Goal: Information Seeking & Learning: Learn about a topic

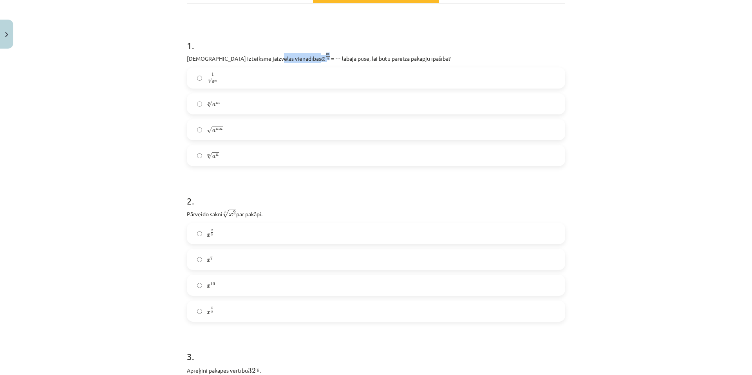
scroll to position [137, 0]
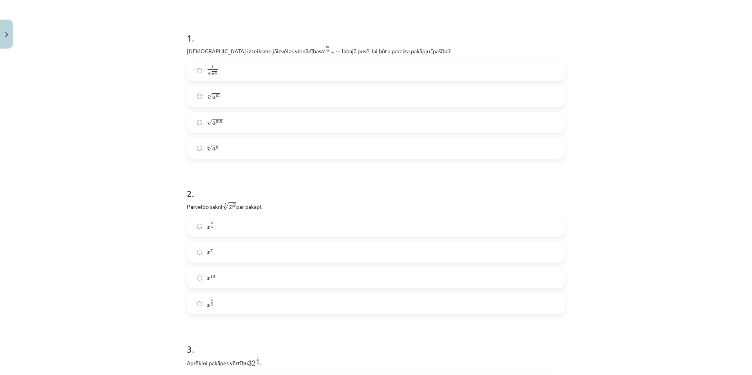
click at [99, 169] on div "Mācību tēma: Matemātikas i - 12. klases 1. ieskaites mācību materiāls (ab) #4 📝…" at bounding box center [376, 187] width 752 height 375
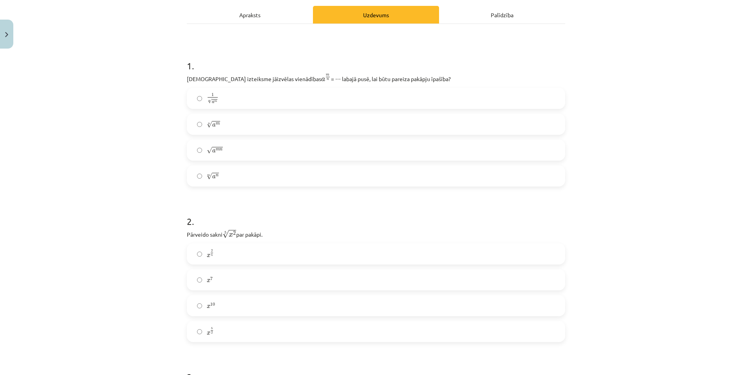
scroll to position [98, 0]
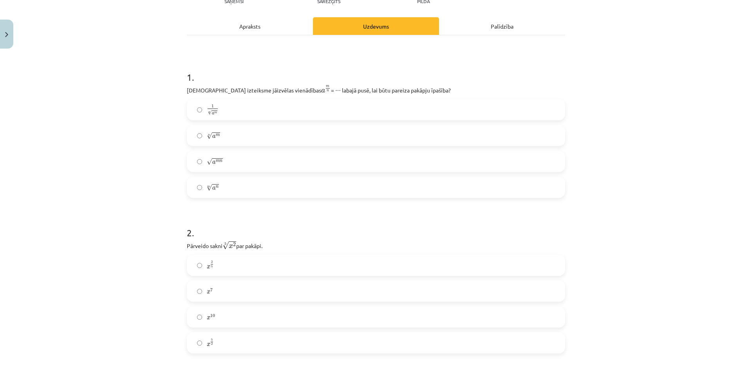
click at [228, 134] on label "n √ a m a m n" at bounding box center [376, 136] width 377 height 20
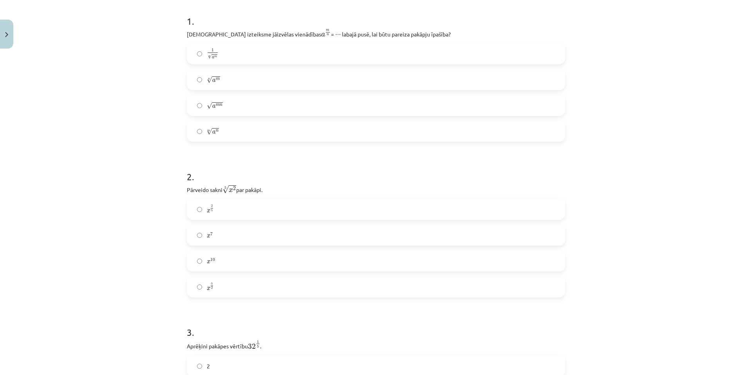
scroll to position [176, 0]
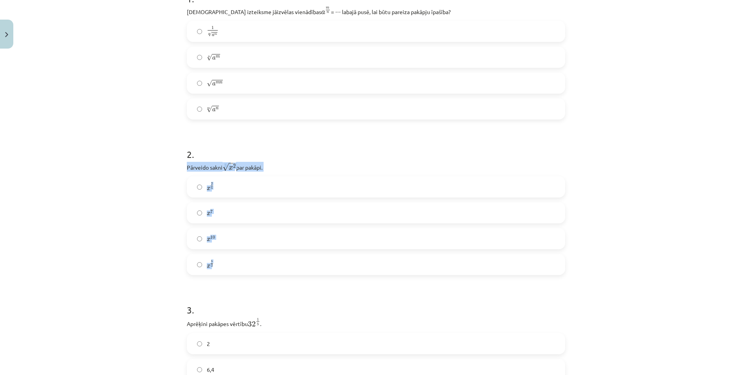
drag, startPoint x: 182, startPoint y: 161, endPoint x: 235, endPoint y: 247, distance: 100.7
copy div "Pārveido sakni 5 √ x 2 x 2 5 par pakāpi. x 2 5 x 2 5 x 7 x 7 x 10 x 10 x 5 2"
click at [606, 180] on div "Mācību tēma: Matemātikas i - 12. klases 1. ieskaites mācību materiāls (ab) #4 📝…" at bounding box center [376, 187] width 752 height 375
click at [215, 183] on label "x 2 5 x 2 5" at bounding box center [376, 187] width 377 height 20
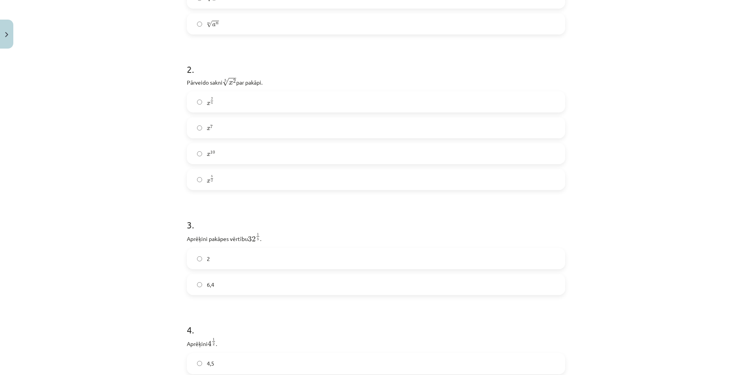
scroll to position [294, 0]
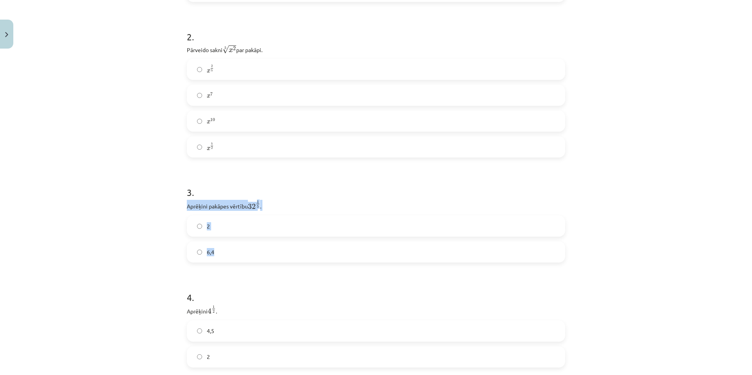
drag, startPoint x: 186, startPoint y: 205, endPoint x: 230, endPoint y: 251, distance: 63.1
click at [230, 251] on div "3 . Aprēķini pakāpes vērtību 32 1 5 32 1 5 . 2 6,4" at bounding box center [376, 217] width 378 height 89
copy div "Aprēķini pakāpes vērtību 32 1 5 32 1 5 . 2 6,4"
click at [137, 226] on div "Mācību tēma: Matemātikas i - 12. klases 1. ieskaites mācību materiāls (ab) #4 📝…" at bounding box center [376, 187] width 752 height 375
click at [198, 206] on p "Aprēķini pakāpes vērtību 32 1 5 32 1 5 ." at bounding box center [376, 205] width 378 height 11
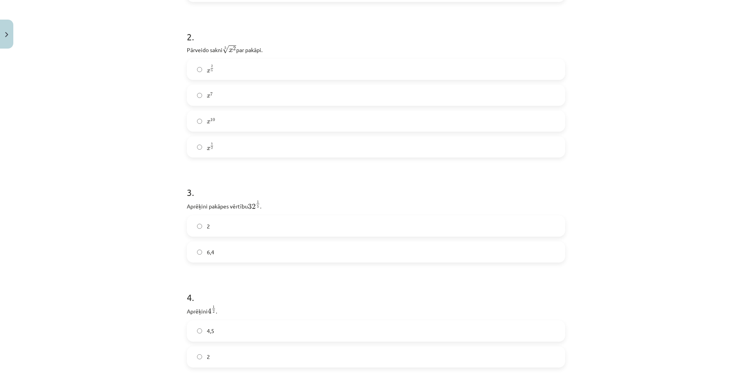
click at [214, 229] on label "2" at bounding box center [376, 226] width 377 height 20
drag, startPoint x: 184, startPoint y: 193, endPoint x: 233, endPoint y: 237, distance: 66.5
click at [233, 237] on div "4 . Aprēķini 4 1 2 4 1 2 . 4,5 2" at bounding box center [376, 205] width 378 height 89
copy div "Aprēķini 4 1 2 4 1 2 . 4,5 2"
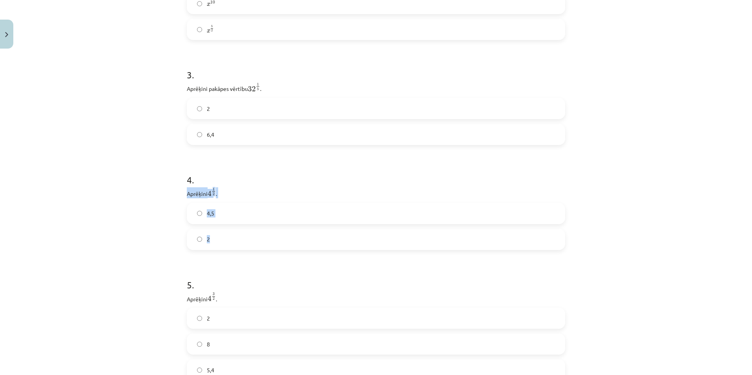
click at [226, 242] on label "2" at bounding box center [376, 239] width 377 height 20
click at [126, 236] on div "Mācību tēma: Matemātikas i - 12. klases 1. ieskaites mācību materiāls (ab) #4 📝…" at bounding box center [376, 187] width 752 height 375
click at [153, 274] on div "Mācību tēma: Matemātikas i - 12. klases 1. ieskaites mācību materiāls (ab) #4 📝…" at bounding box center [376, 187] width 752 height 375
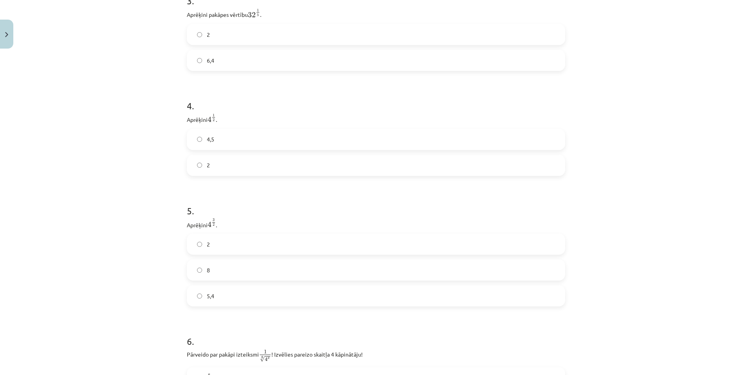
scroll to position [489, 0]
drag, startPoint x: 236, startPoint y: 265, endPoint x: 210, endPoint y: 259, distance: 26.5
click at [236, 265] on label "8" at bounding box center [376, 266] width 377 height 20
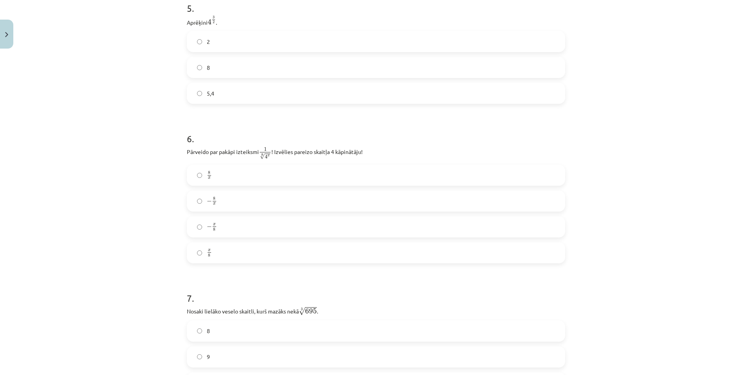
scroll to position [724, 0]
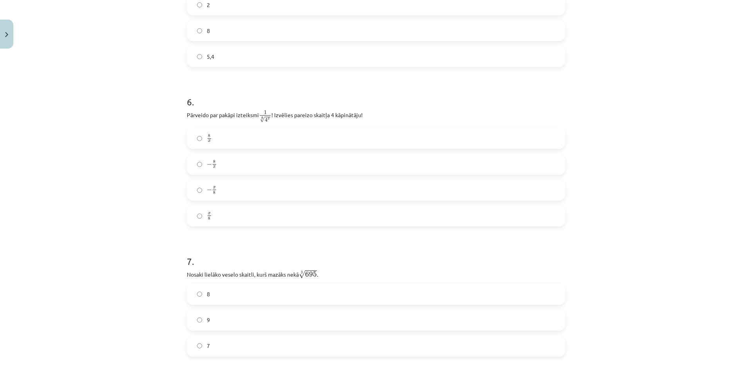
click at [229, 139] on label "8 x 8 x" at bounding box center [376, 138] width 377 height 20
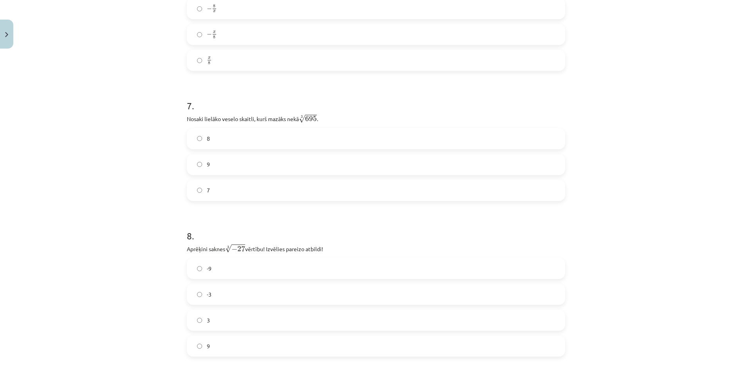
scroll to position [881, 0]
drag, startPoint x: 181, startPoint y: 117, endPoint x: 227, endPoint y: 183, distance: 81.0
click at [229, 187] on div "52 XP Saņemsi Sarežģīts 318 pilda Apraksts Uzdevums Palīdzība 1 . Kura izteiksm…" at bounding box center [376, 153] width 388 height 1965
copy div "Nosaki lielāko veselo skaitli, kurš mazāks nekā 3 √ 695 695 3 . 8 9 7"
drag, startPoint x: 218, startPoint y: 140, endPoint x: 230, endPoint y: 146, distance: 13.3
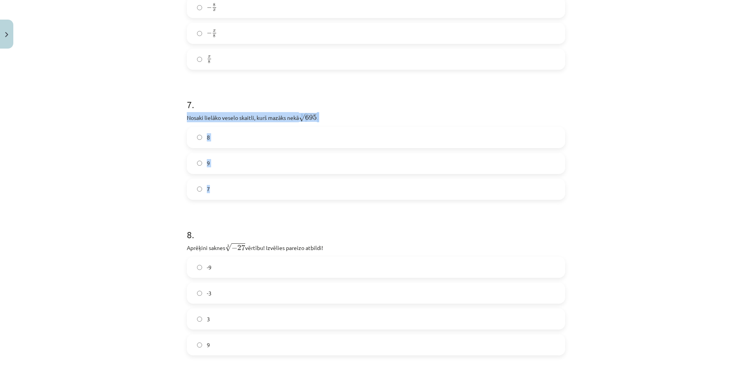
click at [218, 140] on label "8" at bounding box center [376, 138] width 377 height 20
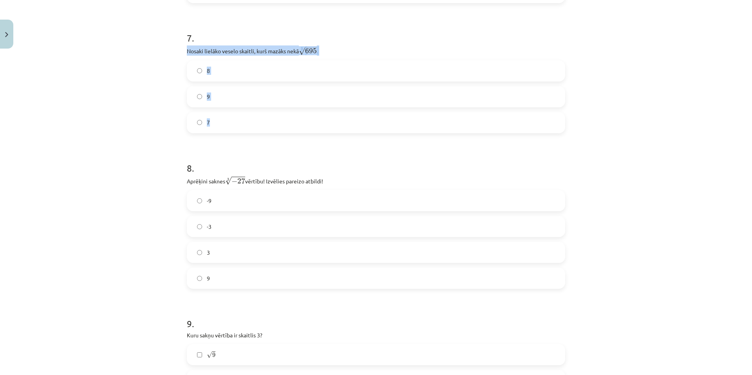
scroll to position [959, 0]
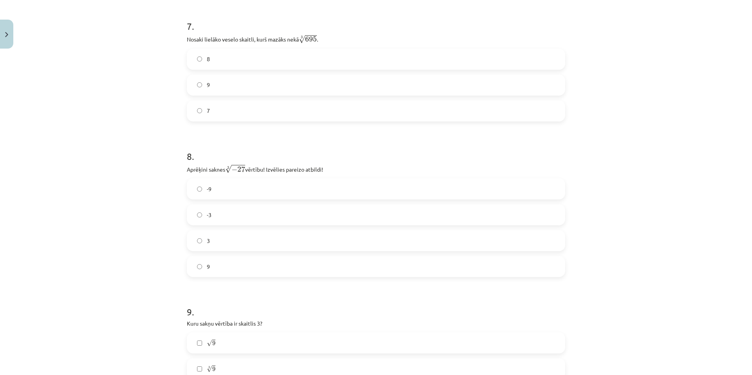
click at [220, 235] on label "3" at bounding box center [376, 241] width 377 height 20
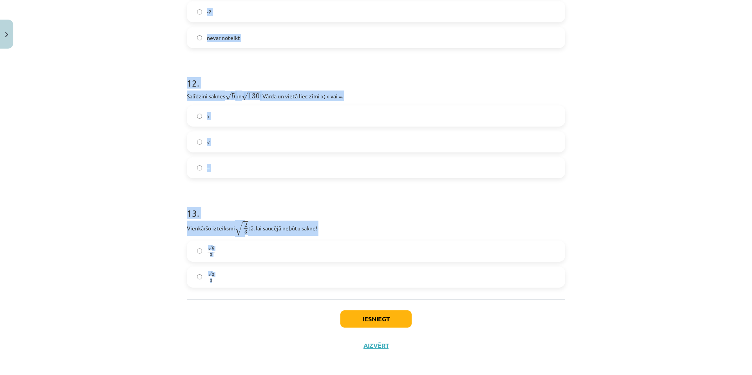
scroll to position [1662, 0]
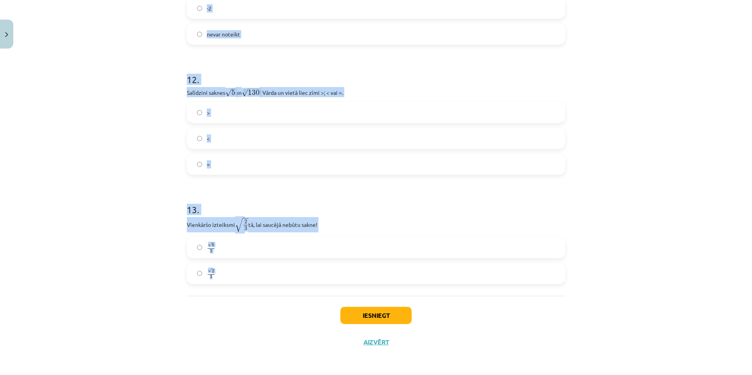
drag, startPoint x: 180, startPoint y: 246, endPoint x: 237, endPoint y: 292, distance: 72.6
copy form "Kuru sakņu vērtība ir skaitlis 3? √ 9 9 3 √ 9 9 3 5 √ 243 243 5 3 √ 18 18 3 5 √…"
click at [92, 188] on div "Mācību tēma: Matemātikas i - 12. klases 1. ieskaites mācību materiāls (ab) #4 📝…" at bounding box center [376, 187] width 752 height 375
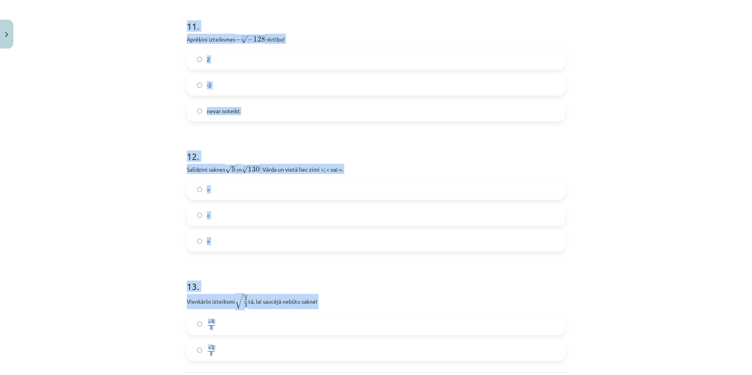
scroll to position [1584, 0]
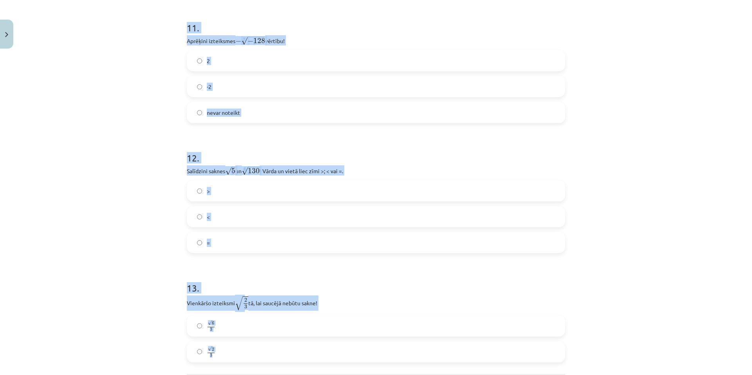
click at [94, 186] on div "Mācību tēma: Matemātikas i - 12. klases 1. ieskaites mācību materiāls (ab) #4 📝…" at bounding box center [376, 187] width 752 height 375
click at [95, 186] on div "Mācību tēma: Matemātikas i - 12. klases 1. ieskaites mācību materiāls (ab) #4 📝…" at bounding box center [376, 187] width 752 height 375
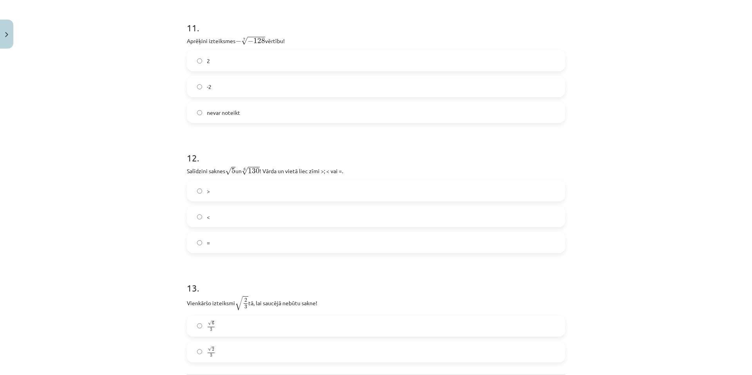
click at [109, 180] on div "Mācību tēma: Matemātikas i - 12. klases 1. ieskaites mācību materiāls (ab) #4 📝…" at bounding box center [376, 187] width 752 height 375
click at [109, 179] on div "Mācību tēma: Matemātikas i - 12. klases 1. ieskaites mācību materiāls (ab) #4 📝…" at bounding box center [376, 187] width 752 height 375
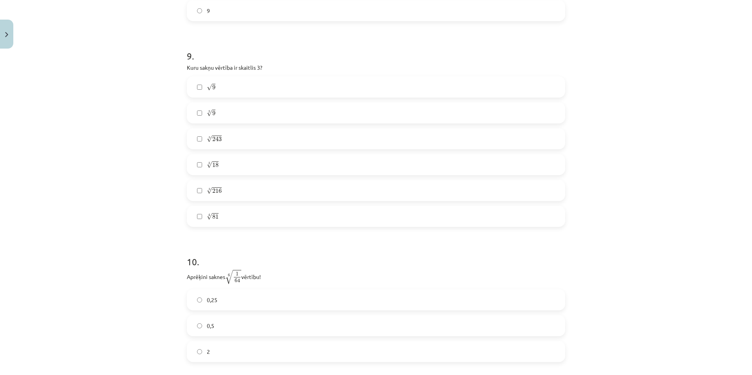
scroll to position [1231, 0]
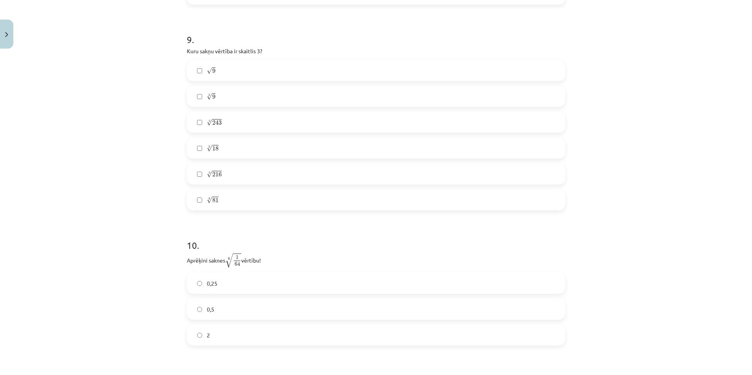
click at [224, 70] on label "√ 9 9" at bounding box center [376, 71] width 377 height 20
click at [212, 121] on span "243" at bounding box center [216, 122] width 9 height 5
click at [229, 204] on label "4 √ 81 81 4" at bounding box center [376, 200] width 377 height 20
drag, startPoint x: 83, startPoint y: 195, endPoint x: 90, endPoint y: 198, distance: 7.4
click at [85, 195] on div "Mācību tēma: Matemātikas i - 12. klases 1. ieskaites mācību materiāls (ab) #4 📝…" at bounding box center [376, 187] width 752 height 375
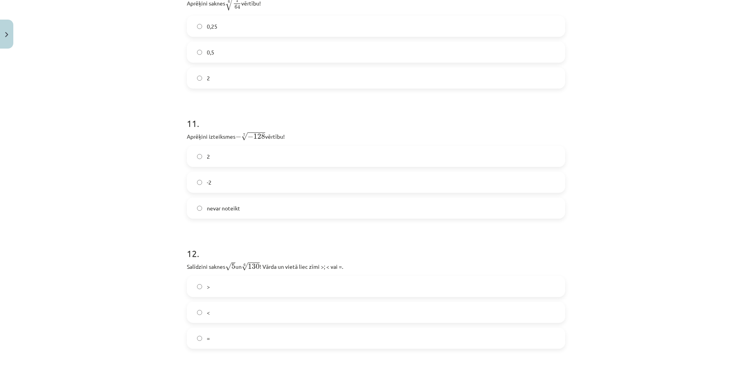
scroll to position [1584, 0]
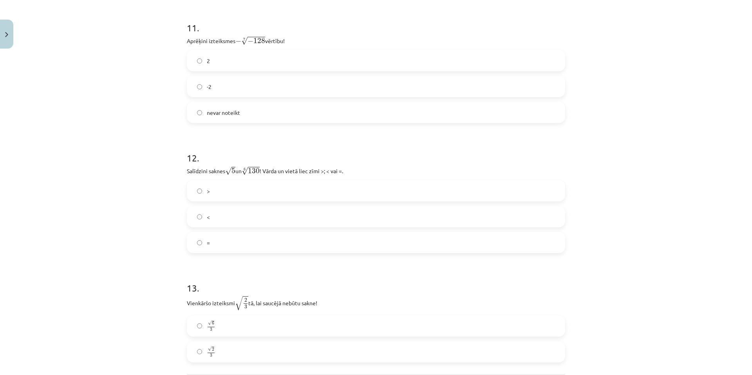
click at [227, 189] on label ">" at bounding box center [376, 191] width 377 height 20
click at [216, 211] on label "<" at bounding box center [376, 217] width 377 height 20
click at [213, 78] on label "-2" at bounding box center [376, 87] width 377 height 20
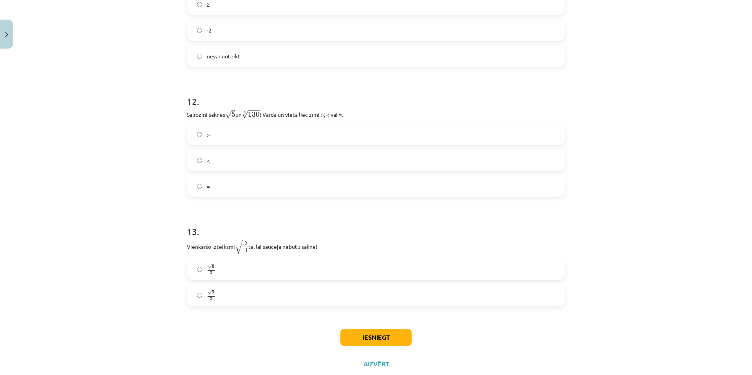
scroll to position [1662, 0]
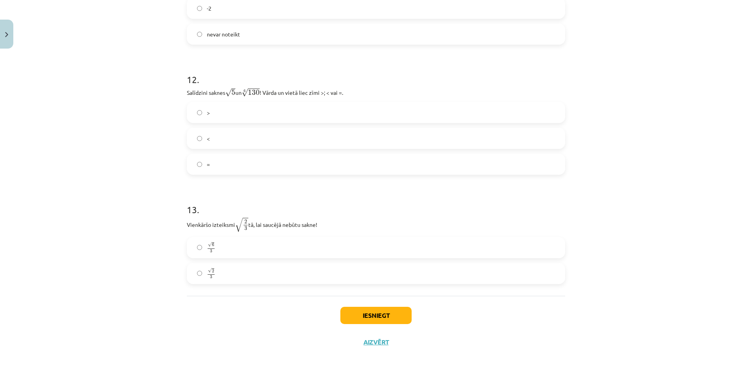
drag, startPoint x: 219, startPoint y: 254, endPoint x: 346, endPoint y: 311, distance: 140.0
click at [220, 254] on label "√ 6 3 6 3" at bounding box center [376, 248] width 377 height 20
click at [376, 316] on button "Iesniegt" at bounding box center [375, 315] width 71 height 17
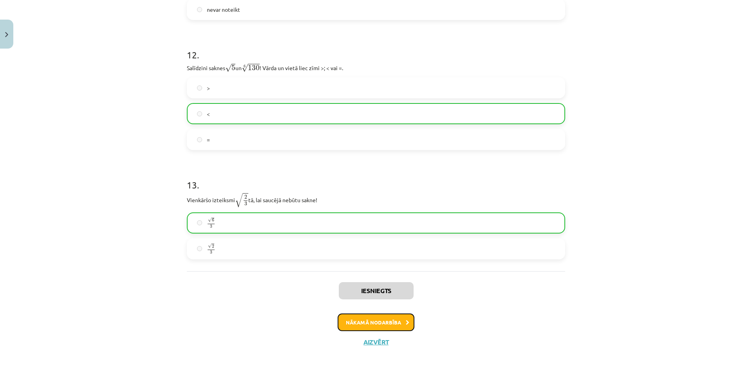
click at [372, 321] on button "Nākamā nodarbība" at bounding box center [375, 322] width 77 height 18
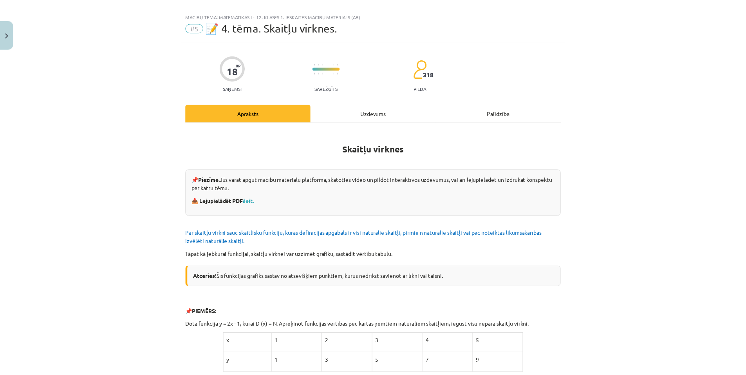
scroll to position [0, 0]
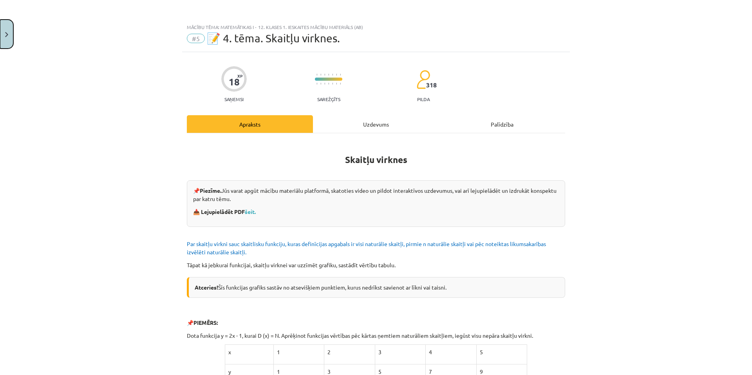
click at [4, 36] on button "Close" at bounding box center [6, 34] width 13 height 29
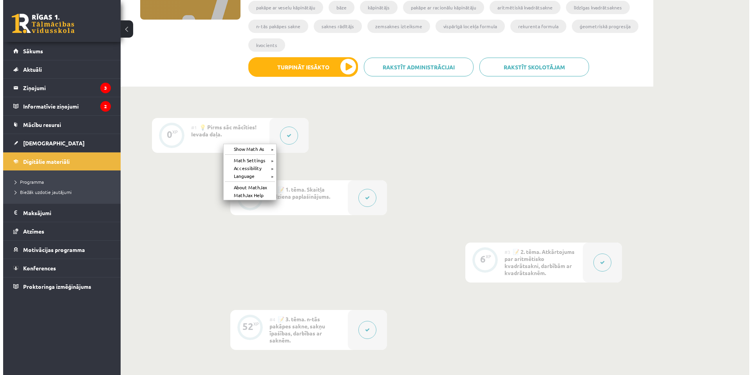
scroll to position [274, 0]
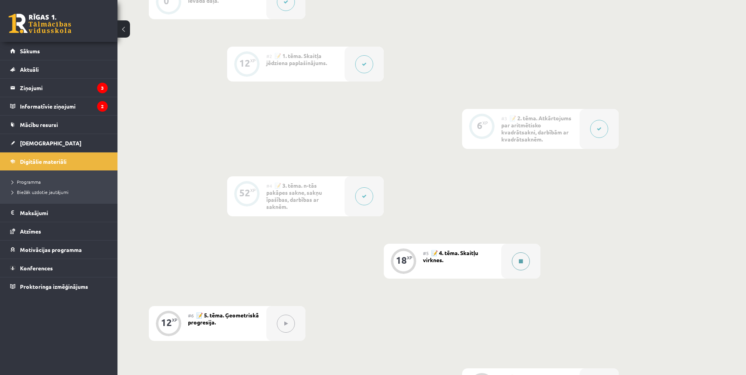
click at [522, 264] on button at bounding box center [521, 261] width 18 height 18
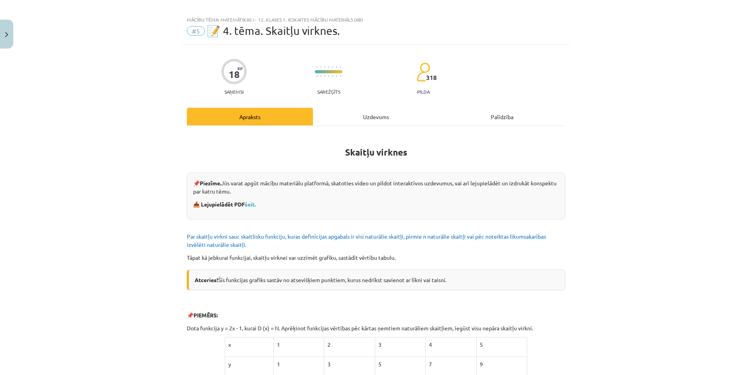
scroll to position [0, 0]
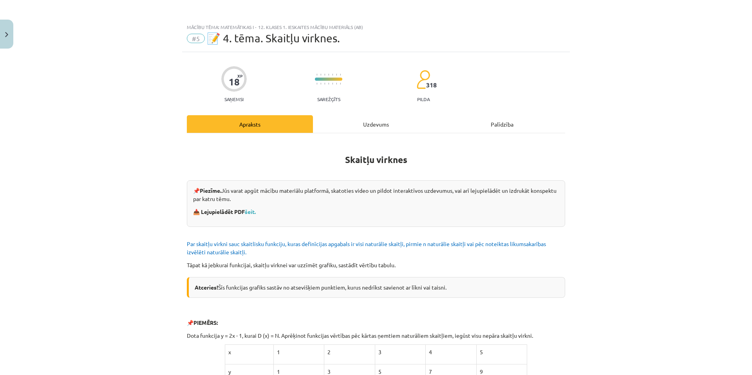
click at [380, 128] on div "Uzdevums" at bounding box center [376, 124] width 126 height 18
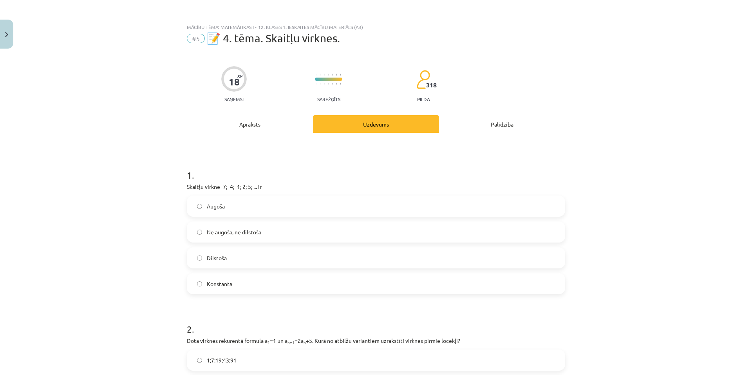
scroll to position [20, 0]
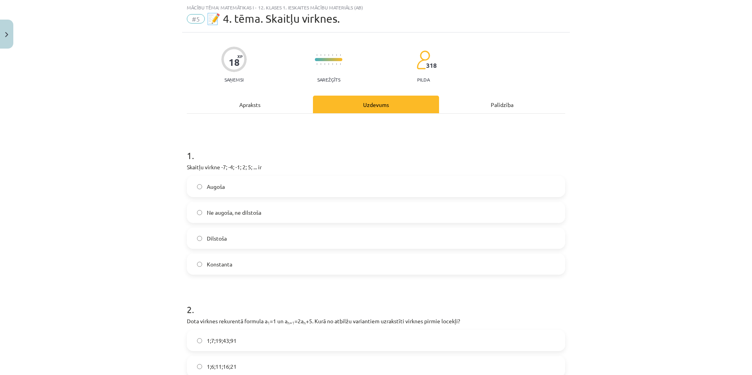
click at [229, 186] on label "Augoša" at bounding box center [376, 187] width 377 height 20
drag, startPoint x: 183, startPoint y: 165, endPoint x: 264, endPoint y: 253, distance: 119.4
click at [382, 146] on h1 "1 ." at bounding box center [376, 148] width 378 height 24
click at [371, 158] on h1 "1 ." at bounding box center [376, 148] width 378 height 24
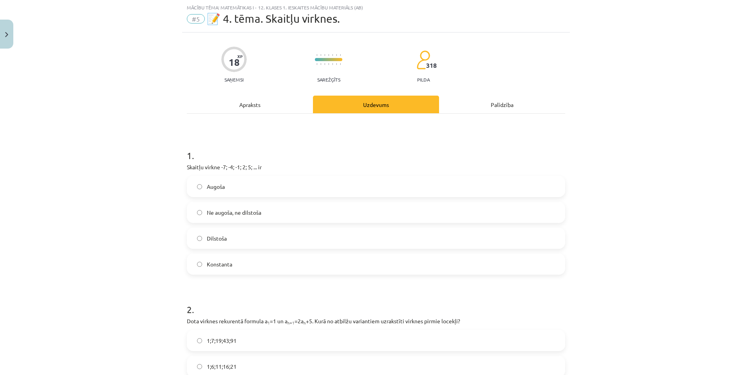
click at [372, 155] on h1 "1 ." at bounding box center [376, 148] width 378 height 24
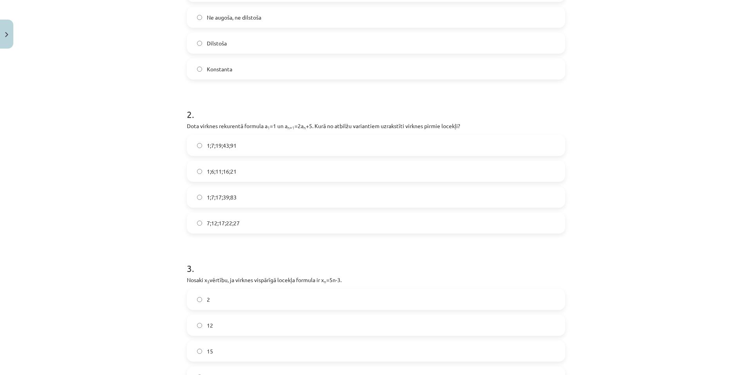
scroll to position [215, 0]
click at [255, 174] on label "1;6;11;16;21" at bounding box center [376, 171] width 377 height 20
click at [228, 143] on span "1;7;19;43;91" at bounding box center [222, 145] width 30 height 8
click at [220, 221] on span "7;12;17;22;27" at bounding box center [223, 222] width 33 height 8
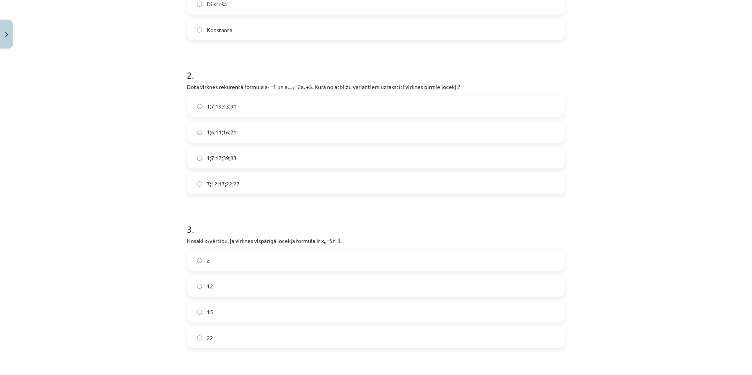
scroll to position [254, 0]
click at [234, 110] on label "1;7;19;43;91" at bounding box center [376, 106] width 377 height 20
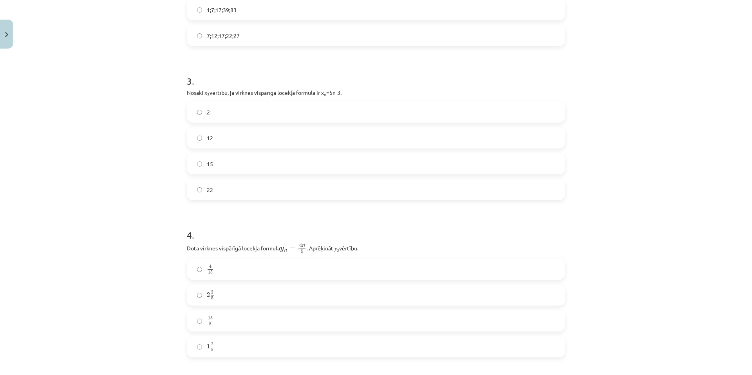
scroll to position [411, 0]
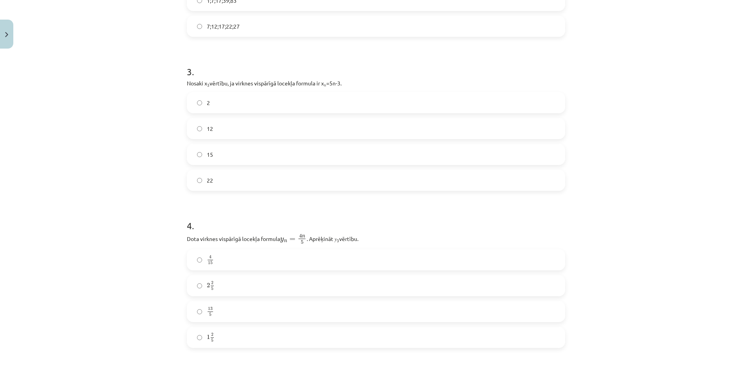
click at [214, 99] on label "2" at bounding box center [376, 103] width 377 height 20
drag, startPoint x: 213, startPoint y: 108, endPoint x: 218, endPoint y: 125, distance: 17.6
click at [213, 109] on label "2" at bounding box center [376, 103] width 377 height 20
click at [221, 131] on label "12" at bounding box center [376, 129] width 377 height 20
click at [343, 105] on label "2" at bounding box center [376, 103] width 377 height 20
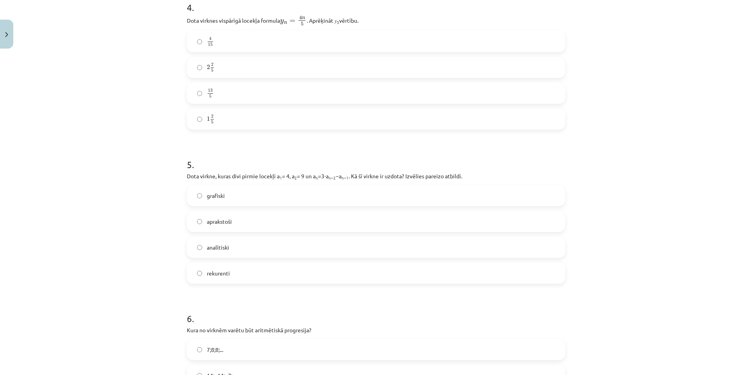
scroll to position [626, 0]
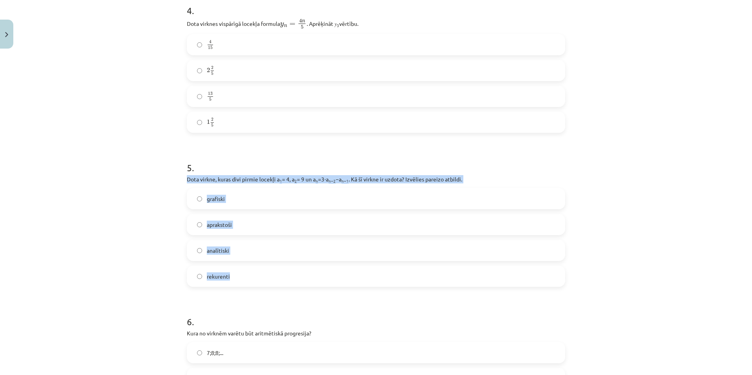
drag, startPoint x: 183, startPoint y: 177, endPoint x: 244, endPoint y: 279, distance: 119.2
copy div "Dota virkne, kuras divi pirmie locekļi a 1 = 4, a 2 = 9 un a n =3⋅a n−2 −a n−1 …"
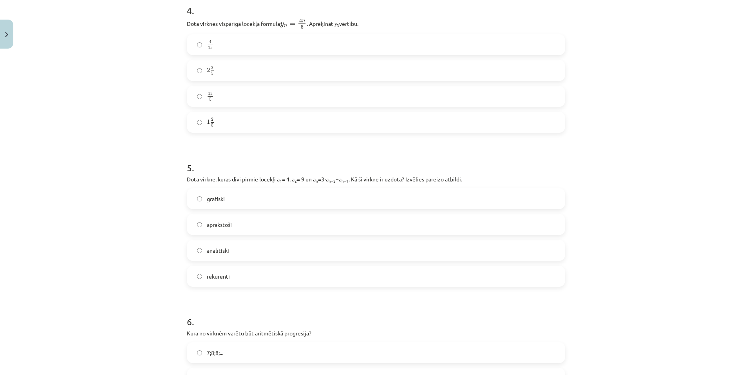
click at [572, 166] on div "Mācību tēma: Matemātikas i - 12. klases 1. ieskaites mācību materiāls (ab) #5 📝…" at bounding box center [376, 187] width 752 height 375
click at [226, 272] on label "rekurenti" at bounding box center [376, 276] width 377 height 20
click at [210, 278] on span "rekurenti" at bounding box center [218, 276] width 23 height 8
click at [87, 225] on div "Mācību tēma: Matemātikas i - 12. klases 1. ieskaites mācību materiāls (ab) #5 📝…" at bounding box center [376, 187] width 752 height 375
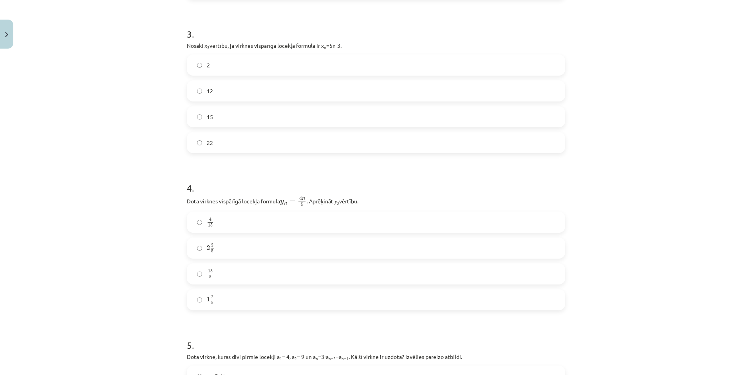
scroll to position [469, 0]
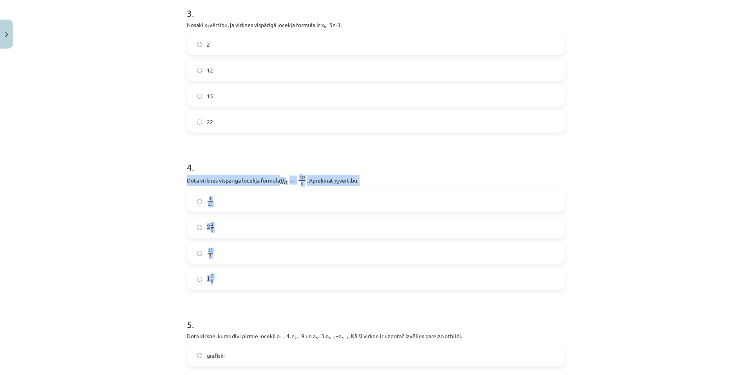
drag, startPoint x: 179, startPoint y: 180, endPoint x: 232, endPoint y: 278, distance: 110.7
click at [232, 277] on div "18 XP Saņemsi Sarežģīts 318 pilda Apraksts Uzdevums Palīdzība 1 . Skaitļu virkn…" at bounding box center [376, 126] width 388 height 1086
click at [143, 139] on div "Mācību tēma: Matemātikas i - 12. klases 1. ieskaites mācību materiāls (ab) #5 📝…" at bounding box center [376, 187] width 752 height 375
drag, startPoint x: 308, startPoint y: 179, endPoint x: 299, endPoint y: 181, distance: 9.4
click at [305, 180] on p "Dota virknes vispārīgā locekļa formula y n = 4 n 5 y n = 4 n 5 . Aprēķināt 𝑦 3 …" at bounding box center [376, 180] width 378 height 11
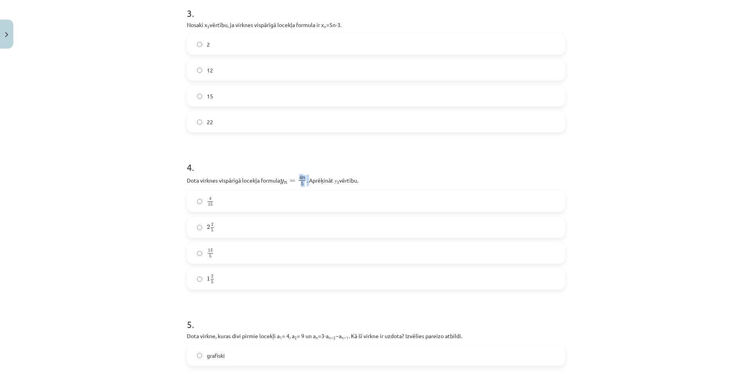
click at [308, 181] on p "Dota virknes vispārīgā locekļa formula y n = 4 n 5 y n = 4 n 5 . Aprēķināt 𝑦 3 …" at bounding box center [376, 180] width 378 height 11
drag, startPoint x: 306, startPoint y: 180, endPoint x: 322, endPoint y: 182, distance: 16.2
click at [332, 180] on p "Dota virknes vispārīgā locekļa formula y n = 4 n 5 y n = 4 n 5 . Aprēķināt 𝑦 3 …" at bounding box center [376, 180] width 378 height 11
click at [308, 184] on p "Dota virknes vispārīgā locekļa formula y n = 4 n 5 y n = 4 n 5 . Aprēķināt 𝑦 3 …" at bounding box center [376, 180] width 378 height 11
drag, startPoint x: 306, startPoint y: 182, endPoint x: 320, endPoint y: 180, distance: 14.3
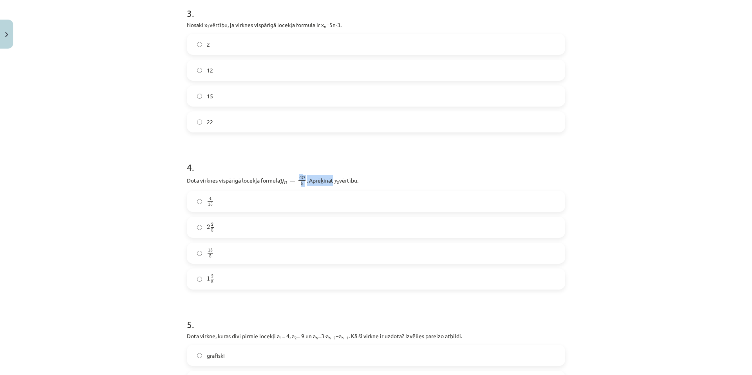
click at [307, 182] on p "Dota virknes vispārīgā locekļa formula y n = 4 n 5 y n = 4 n 5 . Aprēķināt 𝑦 3 …" at bounding box center [376, 180] width 378 height 11
click at [335, 174] on div "4 . Dota virknes vispārīgā locekļa formula y n = 4 n 5 y n = 4 n 5 . Aprēķināt …" at bounding box center [376, 218] width 378 height 141
click at [312, 182] on p "Dota virknes vispārīgā locekļa formula y n = 4 n 5 y n = 4 n 5 . Aprēķināt 𝑦 3 …" at bounding box center [376, 180] width 378 height 11
click at [304, 182] on span "5" at bounding box center [301, 184] width 7 height 4
drag, startPoint x: 307, startPoint y: 180, endPoint x: 303, endPoint y: 181, distance: 4.2
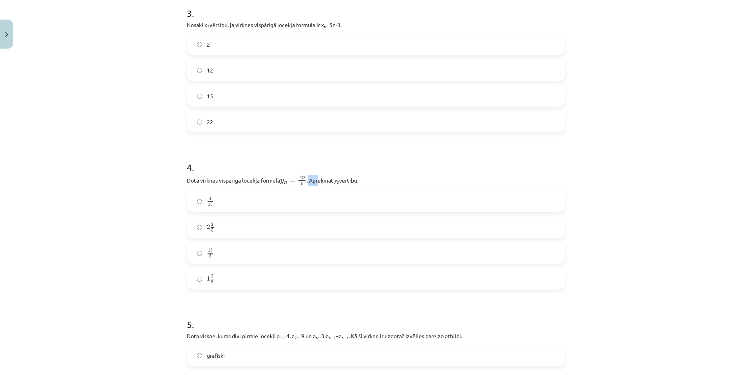
click at [315, 181] on p "Dota virknes vispārīgā locekļa formula y n = 4 n 5 y n = 4 n 5 . Aprēķināt 𝑦 3 …" at bounding box center [376, 180] width 378 height 11
click at [304, 182] on span "5" at bounding box center [301, 184] width 7 height 4
drag, startPoint x: 307, startPoint y: 181, endPoint x: 312, endPoint y: 183, distance: 5.0
click at [312, 183] on p "Dota virknes vispārīgā locekļa formula y n = 4 n 5 y n = 4 n 5 . Aprēķināt 𝑦 3 …" at bounding box center [376, 180] width 378 height 11
click at [306, 181] on span "4 n 5" at bounding box center [302, 180] width 9 height 11
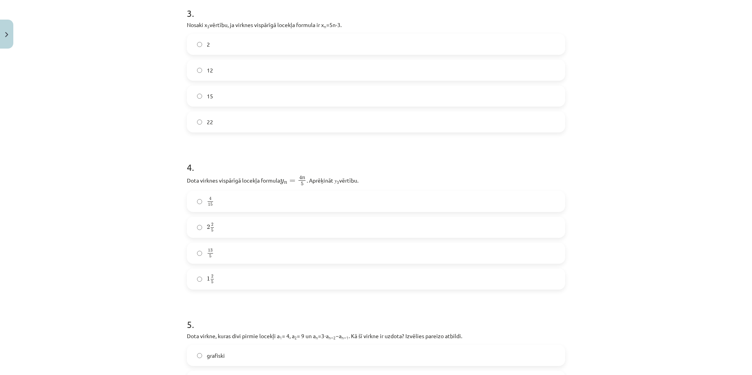
drag, startPoint x: 307, startPoint y: 181, endPoint x: 350, endPoint y: 182, distance: 43.1
click at [364, 179] on p "Dota virknes vispārīgā locekļa formula y n = 4 n 5 y n = 4 n 5 . Aprēķināt 𝑦 3 …" at bounding box center [376, 180] width 378 height 11
click at [105, 173] on div "Mācību tēma: Matemātikas i - 12. klases 1. ieskaites mācību materiāls (ab) #5 📝…" at bounding box center [376, 187] width 752 height 375
drag, startPoint x: 182, startPoint y: 178, endPoint x: 251, endPoint y: 266, distance: 112.4
click at [253, 268] on div "18 XP Saņemsi Sarežģīts 318 pilda Apraksts Uzdevums Palīdzība 1 . Skaitļu virkn…" at bounding box center [376, 126] width 388 height 1086
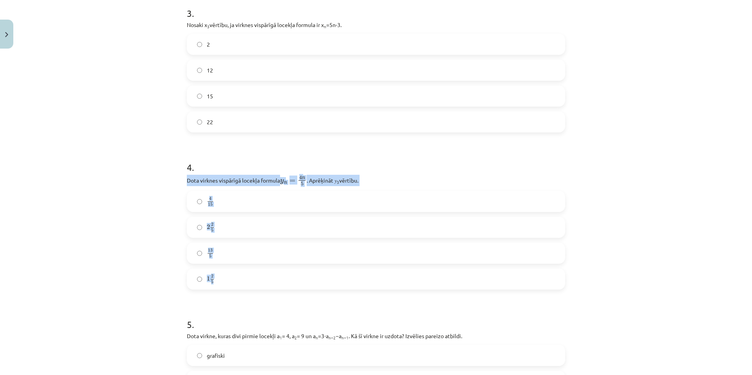
copy div "Dota virknes vispārīgā locekļa formula y n = 4 n 5 y n = 4 n 5 . Aprēķināt 𝑦 3 …"
click at [270, 253] on label "13 5 13 5" at bounding box center [376, 253] width 377 height 20
drag, startPoint x: 204, startPoint y: 196, endPoint x: 242, endPoint y: 278, distance: 90.6
click at [242, 278] on div "4 15 4 15 2 2 5 2 2 5 13 5 13 5 1 2 5 1 2 5" at bounding box center [376, 240] width 378 height 99
click at [166, 204] on div "Mācību tēma: Matemātikas i - 12. klases 1. ieskaites mācību materiāls (ab) #5 📝…" at bounding box center [376, 187] width 752 height 375
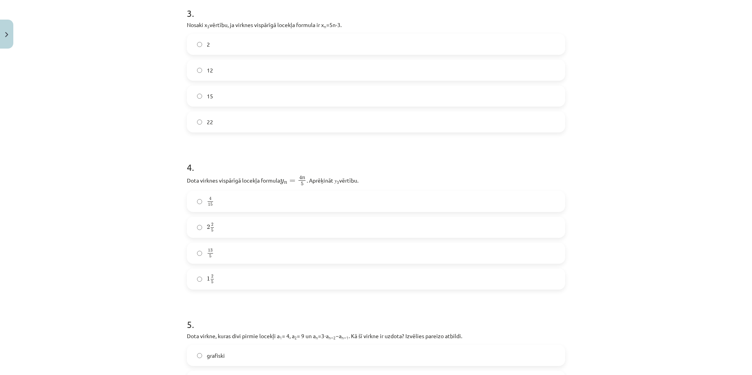
click at [233, 234] on label "2 2 5 2 2 5" at bounding box center [376, 227] width 377 height 20
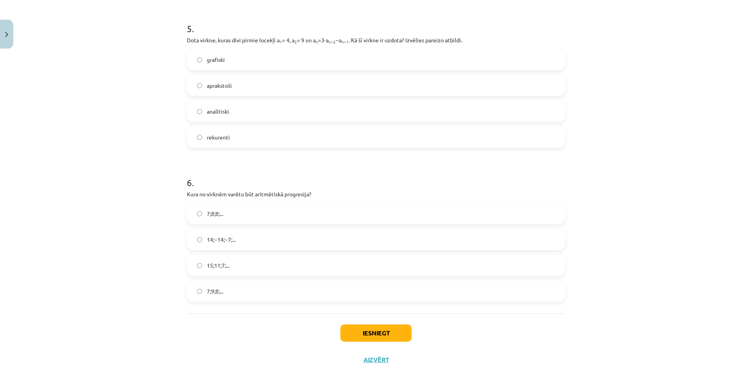
scroll to position [783, 0]
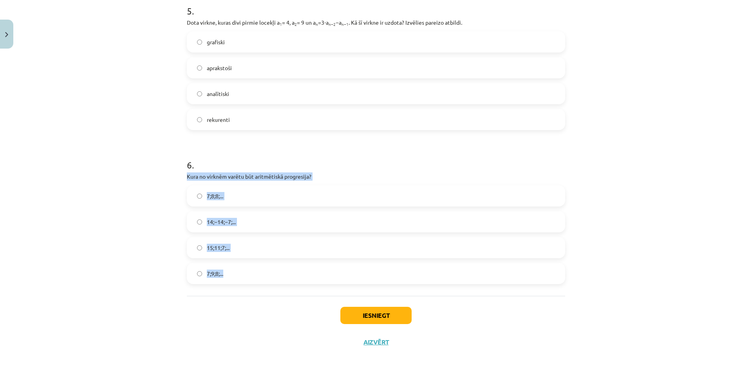
drag, startPoint x: 180, startPoint y: 176, endPoint x: 256, endPoint y: 272, distance: 123.4
click at [229, 248] on label "15;11;7;..." at bounding box center [376, 248] width 377 height 20
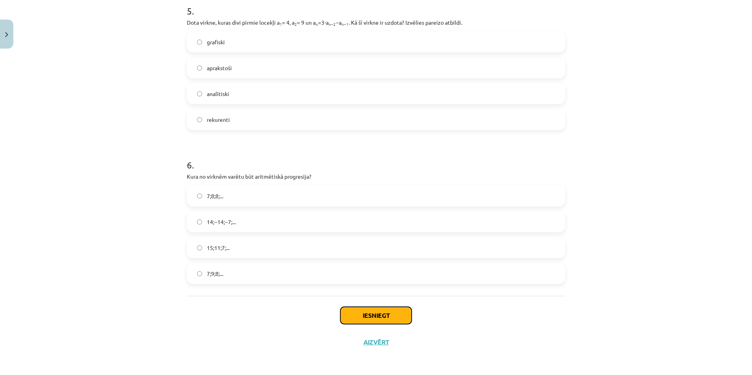
click at [376, 318] on button "Iesniegt" at bounding box center [375, 315] width 71 height 17
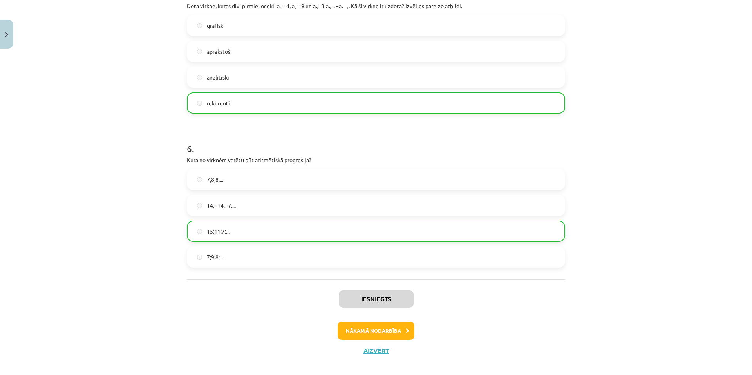
scroll to position [807, 0]
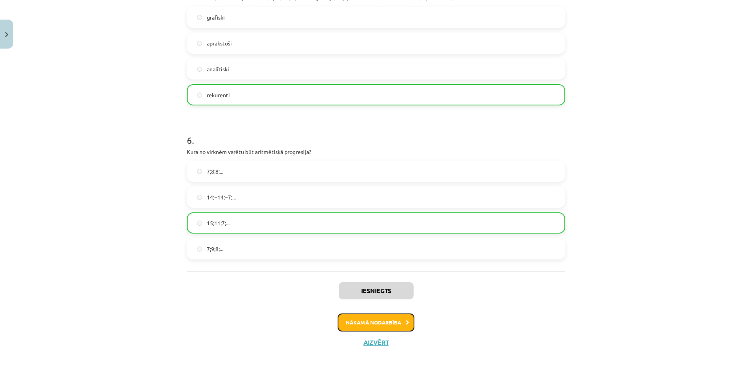
click at [382, 325] on button "Nākamā nodarbība" at bounding box center [375, 322] width 77 height 18
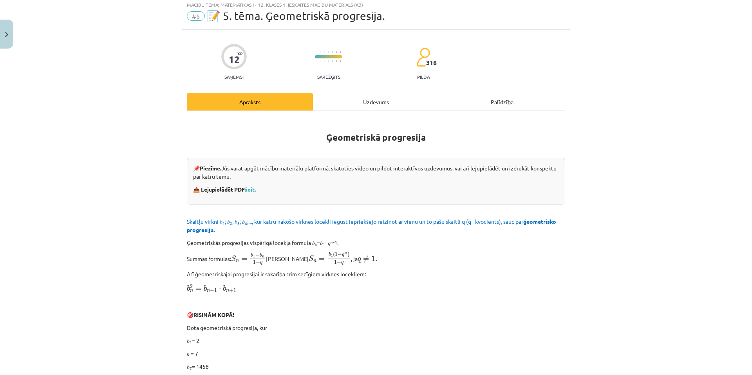
scroll to position [20, 0]
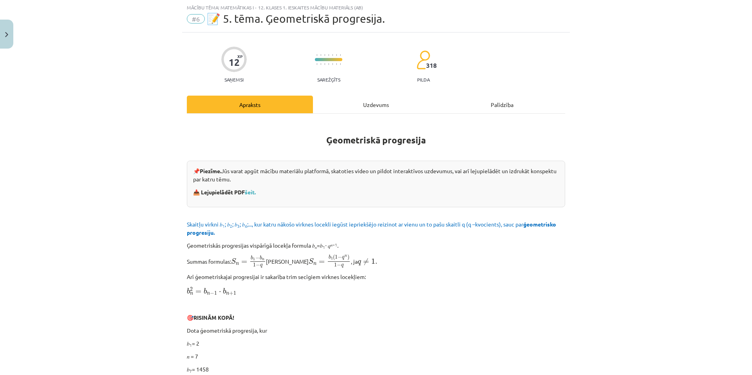
click at [355, 102] on div "Uzdevums" at bounding box center [376, 105] width 126 height 18
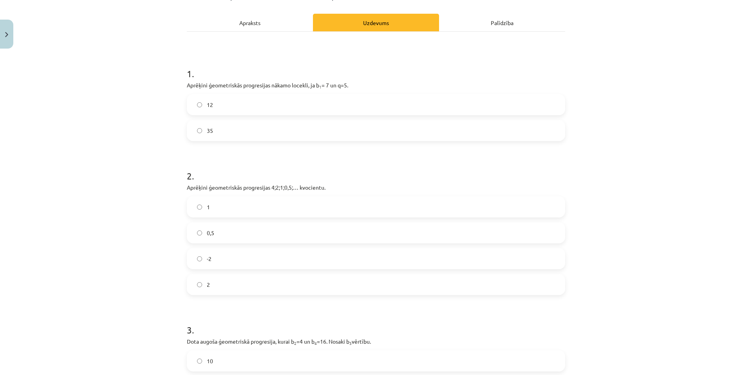
scroll to position [137, 0]
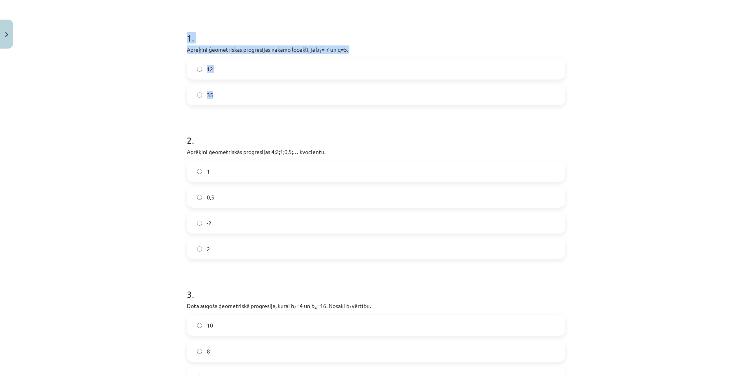
drag, startPoint x: 184, startPoint y: 41, endPoint x: 221, endPoint y: 83, distance: 55.4
click at [231, 93] on div "1 . Aprēķini ģeometriskās progresijas nākamo locekli, ja b 1 = 7 un q=5. 12 35" at bounding box center [376, 62] width 378 height 87
click at [191, 34] on h1 "1 ." at bounding box center [376, 31] width 378 height 24
drag, startPoint x: 188, startPoint y: 54, endPoint x: 217, endPoint y: 86, distance: 43.8
click at [217, 86] on div "12 XP Saņemsi Sarežģīts 318 pilda Apraksts Uzdevums Palīdzība 1 . Aprēķini ģeom…" at bounding box center [376, 199] width 388 height 569
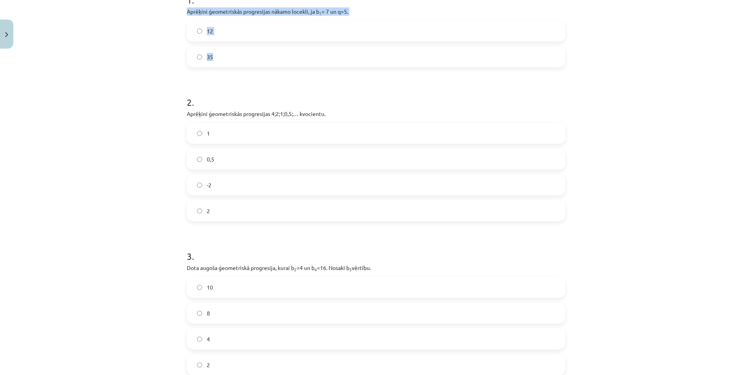
scroll to position [176, 0]
click at [143, 165] on div "Mācību tēma: Matemātikas i - 12. klases 1. ieskaites mācību materiāls (ab) #6 📝…" at bounding box center [376, 187] width 752 height 375
click at [202, 47] on label "35" at bounding box center [376, 56] width 377 height 20
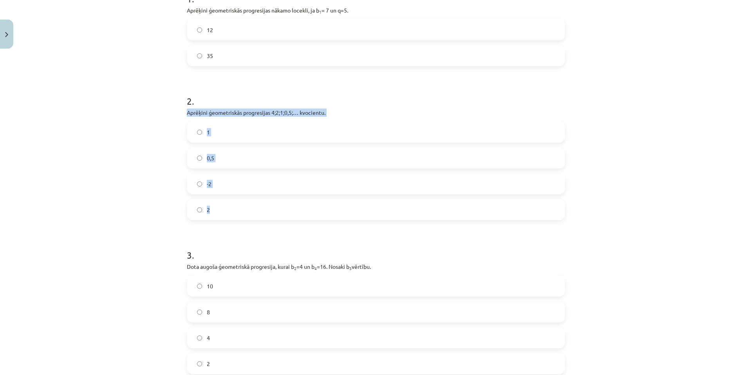
drag, startPoint x: 184, startPoint y: 114, endPoint x: 240, endPoint y: 208, distance: 109.7
click at [240, 208] on div "2 . Aprēķini ģeometriskās progresijas 4;2;1;0,5;… kvocientu. 1 0,5 -2 2" at bounding box center [376, 151] width 378 height 138
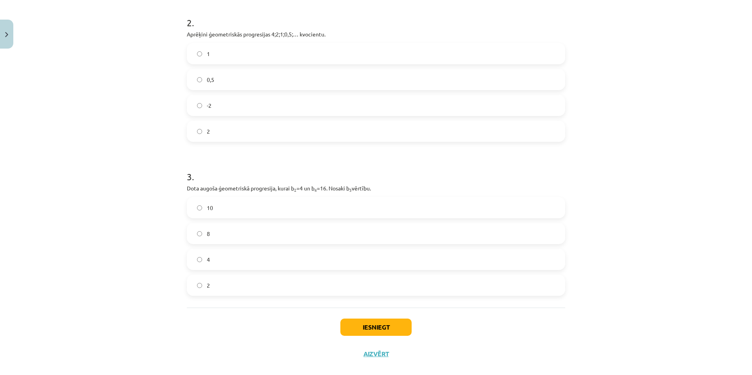
click at [148, 169] on div "Mācību tēma: Matemātikas i - 12. klases 1. ieskaites mācību materiāls (ab) #6 📝…" at bounding box center [376, 187] width 752 height 375
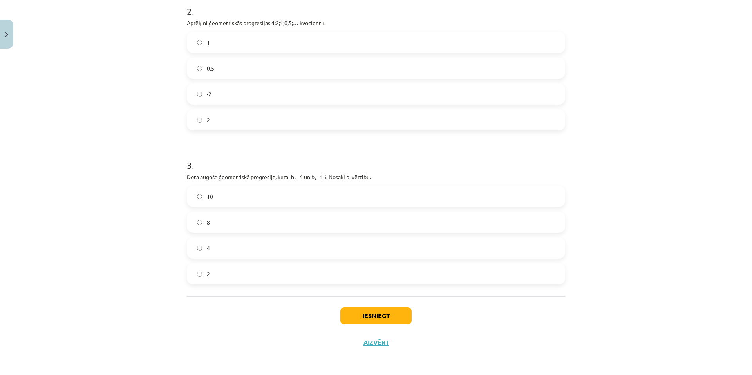
scroll to position [266, 0]
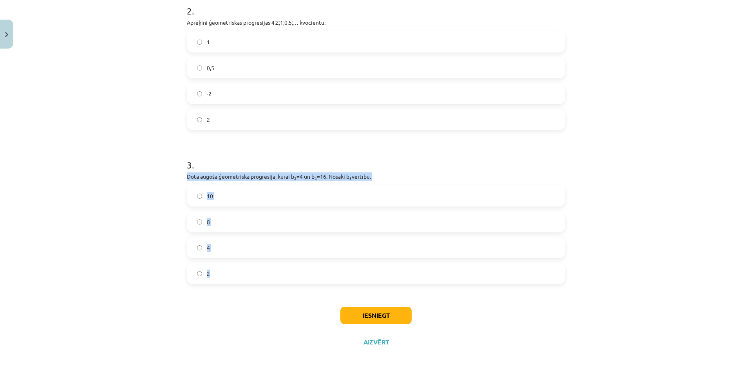
drag, startPoint x: 182, startPoint y: 175, endPoint x: 227, endPoint y: 234, distance: 74.3
click at [238, 268] on div "12 XP Saņemsi Sarežģīts 318 pilda Apraksts Uzdevums Palīdzība 1 . Aprēķini ģeom…" at bounding box center [376, 70] width 388 height 569
click at [110, 144] on div "Mācību tēma: Matemātikas i - 12. klases 1. ieskaites mācību materiāls (ab) #6 📝…" at bounding box center [376, 187] width 752 height 375
click at [212, 74] on label "0,5" at bounding box center [376, 68] width 377 height 20
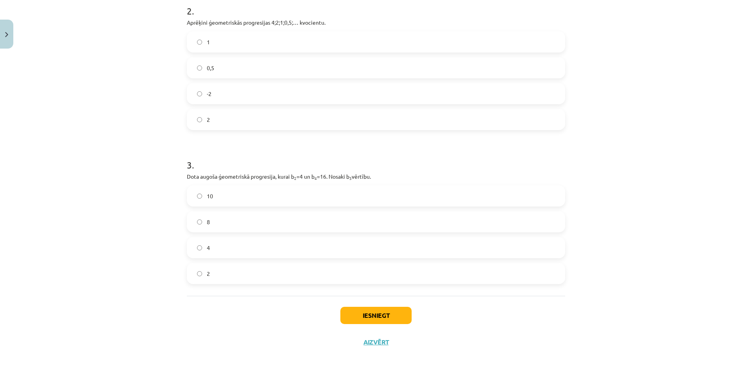
click at [216, 222] on label "8" at bounding box center [376, 222] width 377 height 20
click at [382, 318] on button "Iesniegt" at bounding box center [375, 315] width 71 height 17
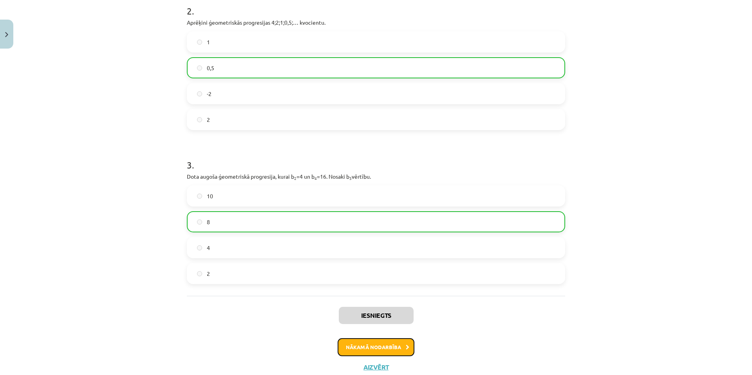
click at [365, 348] on button "Nākamā nodarbība" at bounding box center [375, 347] width 77 height 18
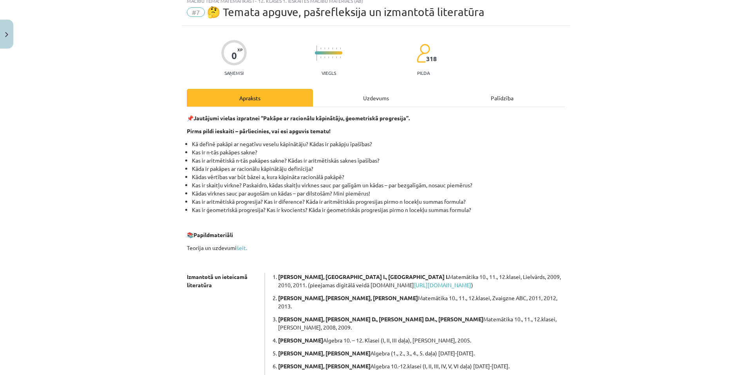
scroll to position [20, 0]
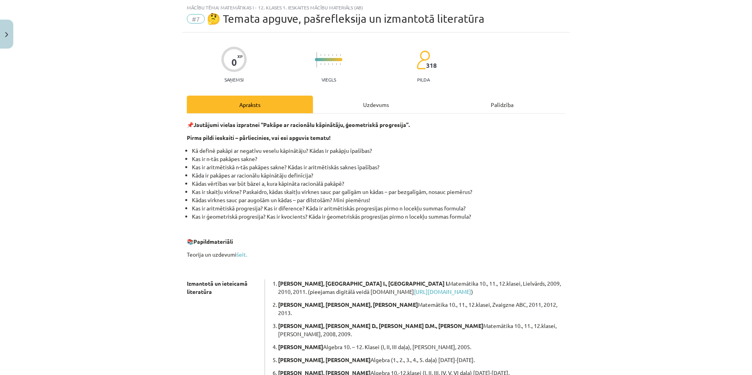
click at [368, 110] on div "Uzdevums" at bounding box center [376, 105] width 126 height 18
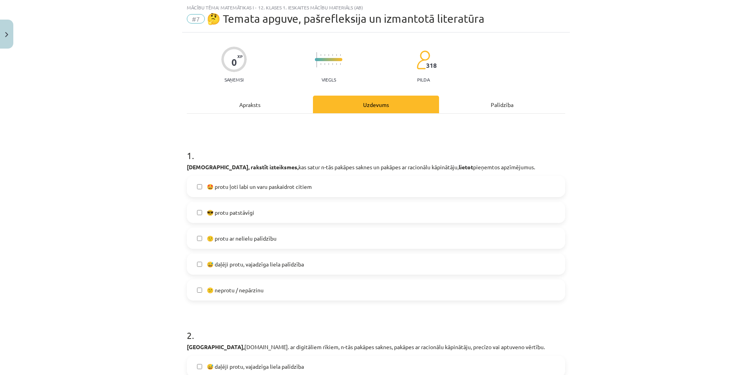
click at [251, 242] on label "🙂 protu ar nelielu palīdzību" at bounding box center [376, 238] width 377 height 20
click at [258, 268] on label "😅 daļēji protu, vajadzīga liela palīdzība" at bounding box center [376, 264] width 377 height 20
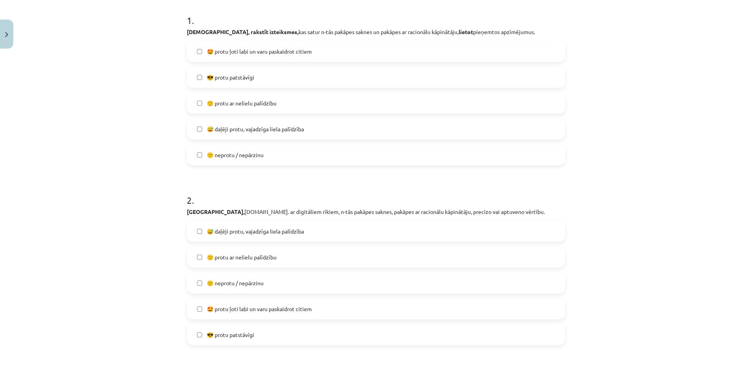
scroll to position [176, 0]
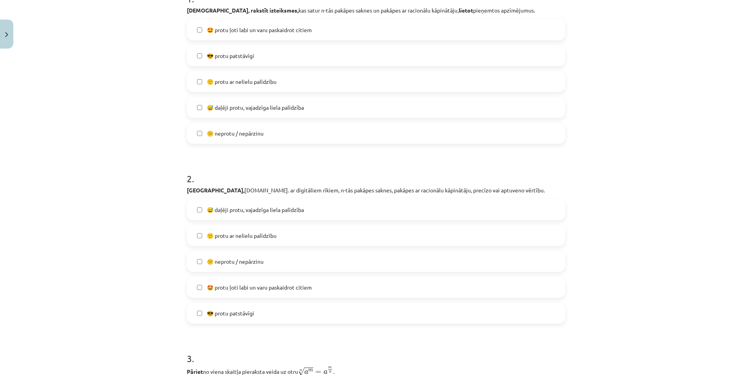
click at [249, 237] on span "🙂 protu ar nelielu palīdzību" at bounding box center [242, 235] width 70 height 8
click at [246, 240] on label "🙂 protu ar nelielu palīdzību" at bounding box center [376, 235] width 377 height 20
click at [247, 268] on label "😕 neprotu / nepārzinu" at bounding box center [376, 261] width 377 height 20
click at [242, 260] on span "😕 neprotu / nepārzinu" at bounding box center [235, 261] width 57 height 8
click at [266, 212] on span "😅 daļēji protu, vajadzīga liela palīdzība" at bounding box center [255, 210] width 97 height 8
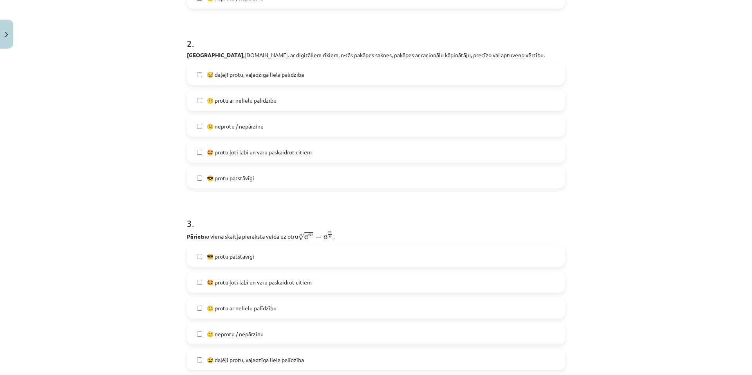
scroll to position [333, 0]
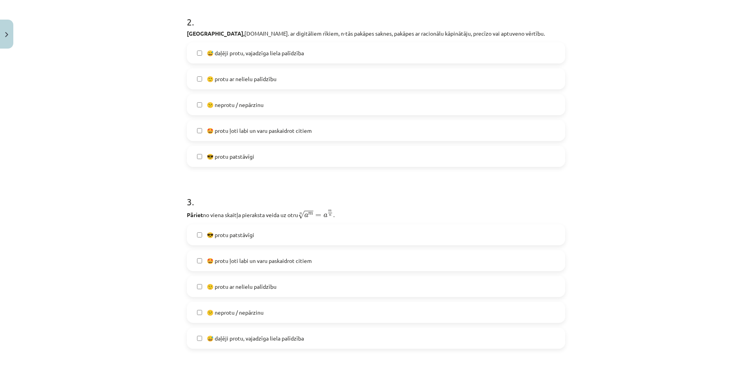
click at [244, 292] on label "🙂 protu ar nelielu palīdzību" at bounding box center [376, 286] width 377 height 20
click at [255, 316] on span "😕 neprotu / nepārzinu" at bounding box center [235, 312] width 57 height 8
click at [260, 317] on label "😕 neprotu / nepārzinu" at bounding box center [376, 312] width 377 height 20
drag, startPoint x: 244, startPoint y: 337, endPoint x: 238, endPoint y: 345, distance: 9.4
click at [244, 338] on span "😅 daļēji protu, vajadzīga liela palīdzība" at bounding box center [255, 338] width 97 height 8
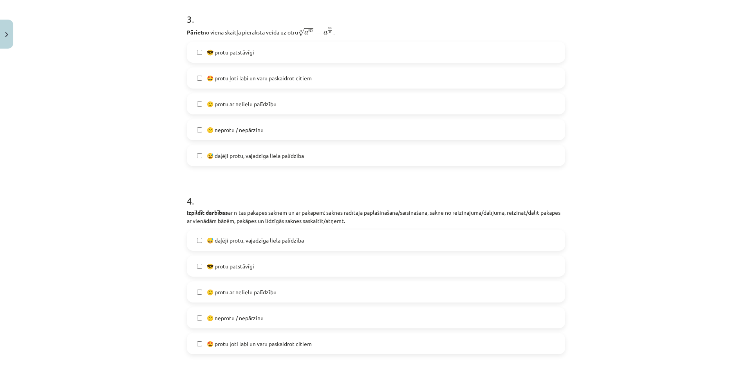
scroll to position [529, 0]
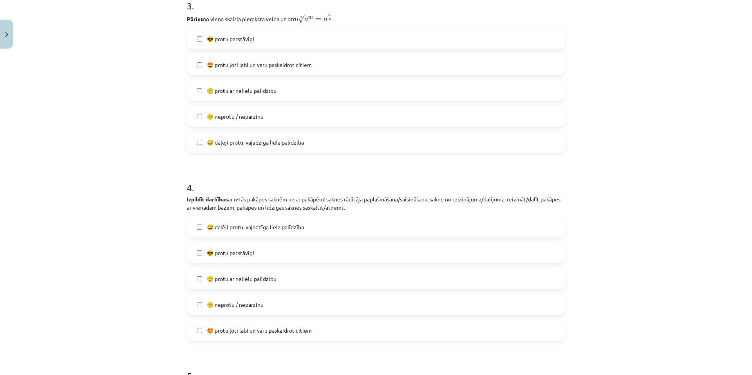
click at [230, 280] on span "🙂 protu ar nelielu palīdzību" at bounding box center [242, 278] width 70 height 8
drag, startPoint x: 224, startPoint y: 224, endPoint x: 264, endPoint y: 253, distance: 50.2
click at [224, 224] on span "😅 daļēji protu, vajadzīga liela palīdzība" at bounding box center [255, 227] width 97 height 8
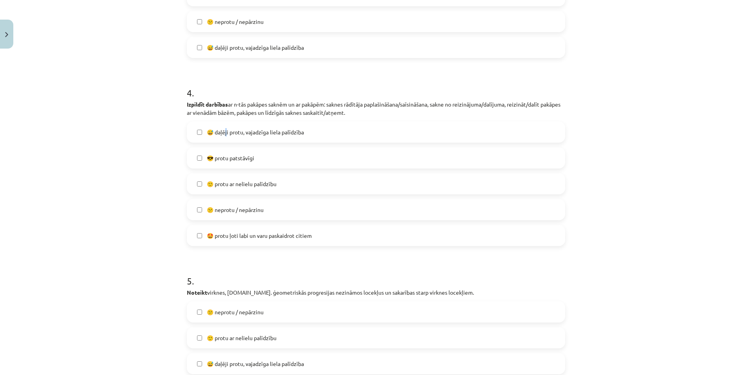
scroll to position [646, 0]
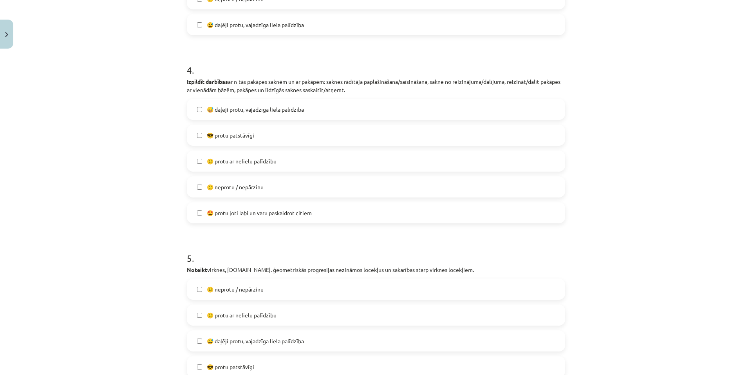
click at [259, 112] on span "😅 daļēji protu, vajadzīga liela palīdzība" at bounding box center [255, 109] width 97 height 8
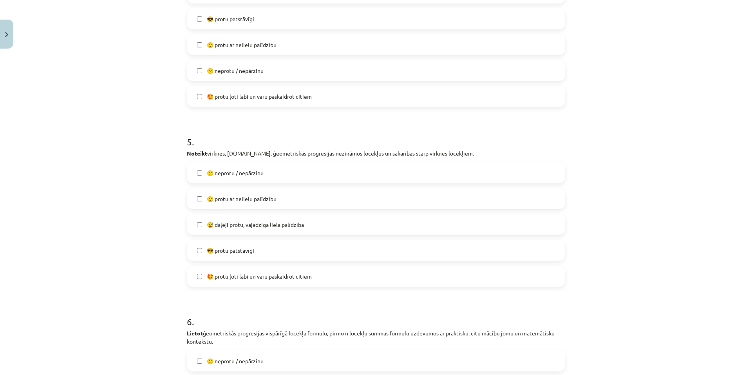
scroll to position [763, 0]
click at [235, 199] on span "🙂 protu ar nelielu palīdzību" at bounding box center [242, 197] width 70 height 8
click at [231, 226] on span "😅 daļēji protu, vajadzīga liela palīdzība" at bounding box center [255, 223] width 97 height 8
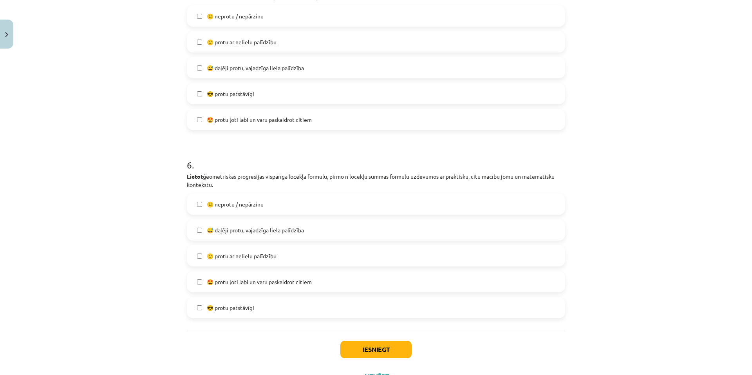
scroll to position [920, 0]
click at [236, 229] on span "😅 daļēji protu, vajadzīga liela palīdzība" at bounding box center [255, 229] width 97 height 8
click at [236, 260] on label "🙂 protu ar nelielu palīdzību" at bounding box center [376, 255] width 377 height 20
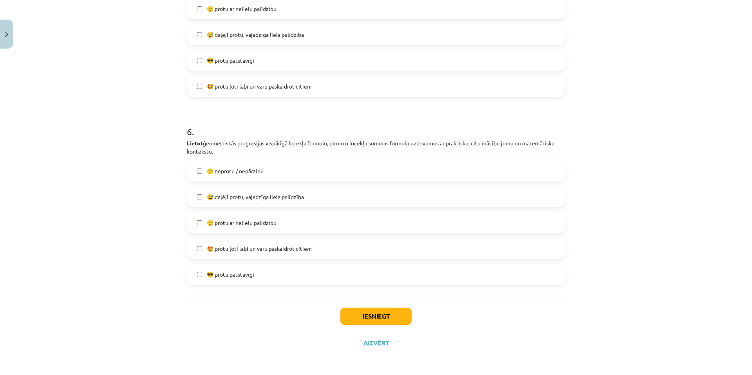
scroll to position [953, 0]
click at [348, 310] on button "Iesniegt" at bounding box center [375, 315] width 71 height 17
click at [249, 198] on span "😅 daļēji protu, vajadzīga liela palīdzība" at bounding box center [255, 196] width 97 height 8
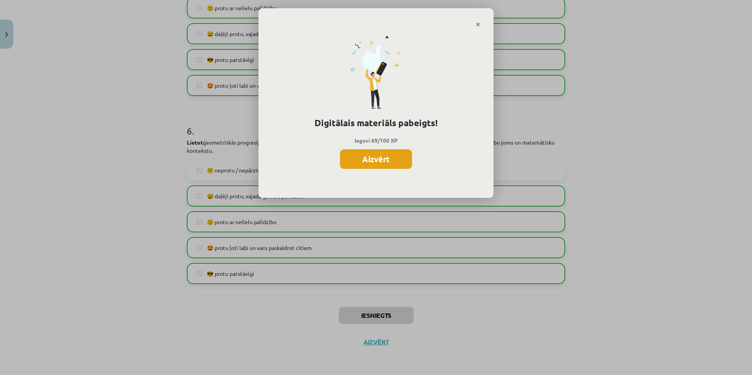
click at [377, 162] on button "Aizvērt" at bounding box center [376, 159] width 72 height 20
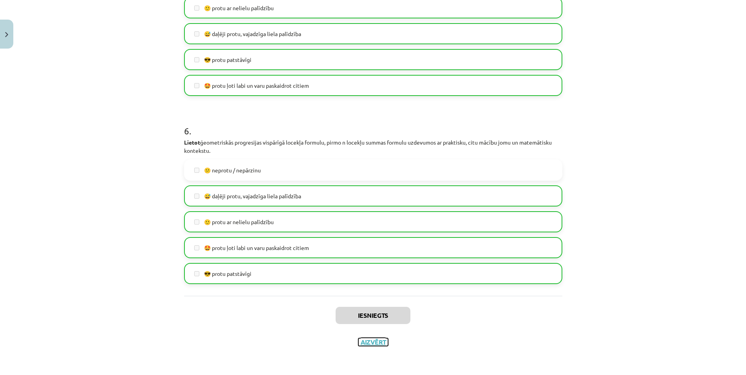
click at [373, 343] on button "Aizvērt" at bounding box center [373, 342] width 30 height 8
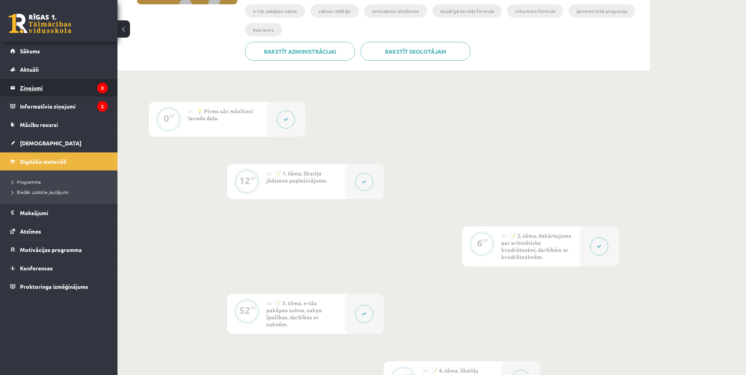
click at [69, 85] on legend "Ziņojumi 3" at bounding box center [64, 88] width 88 height 18
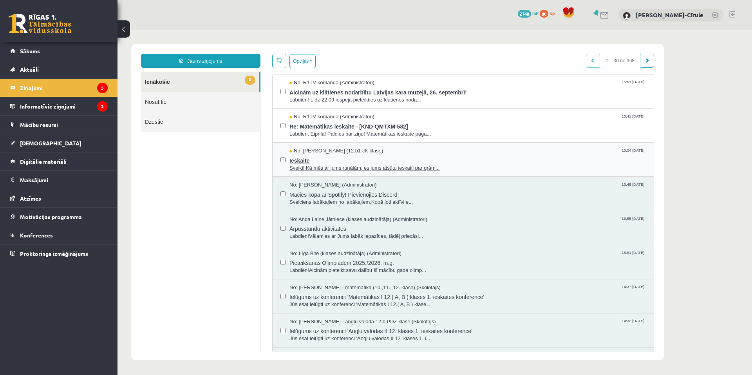
click at [349, 161] on span "Ieskaite" at bounding box center [467, 160] width 356 height 10
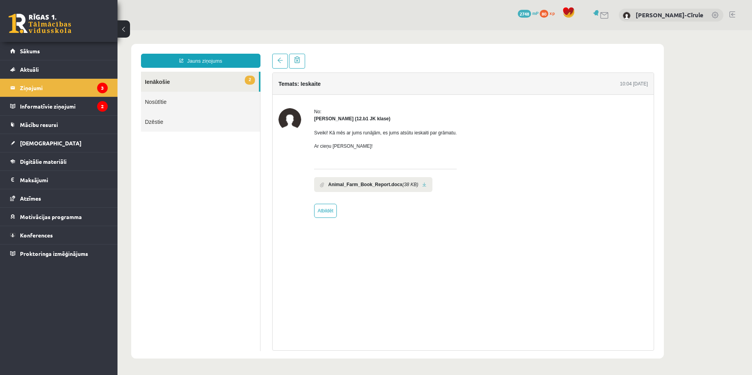
click at [232, 81] on link "2 Ienākošie" at bounding box center [200, 82] width 118 height 20
click at [65, 90] on legend "Ziņojumi 3" at bounding box center [64, 88] width 88 height 18
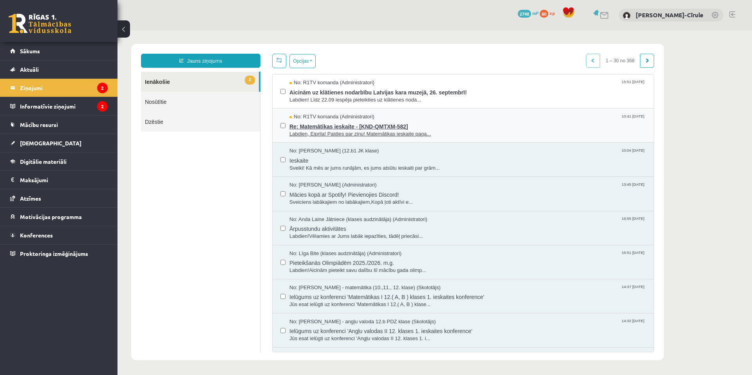
click at [349, 134] on span "Labdien, Eiprila! Paldies par ziņu! Matemātikas ieskaite paga..." at bounding box center [467, 133] width 356 height 7
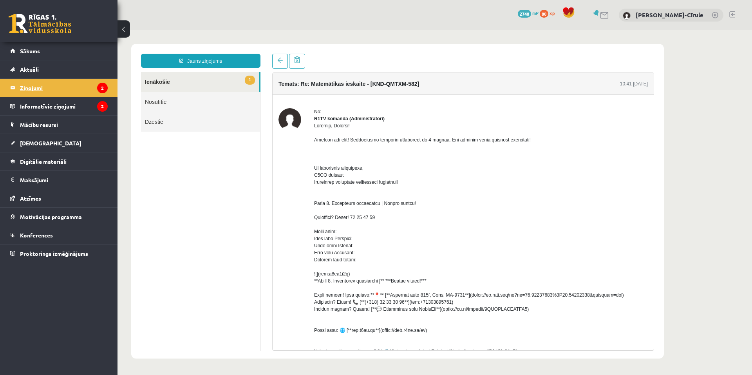
click at [40, 90] on legend "Ziņojumi 2" at bounding box center [64, 88] width 88 height 18
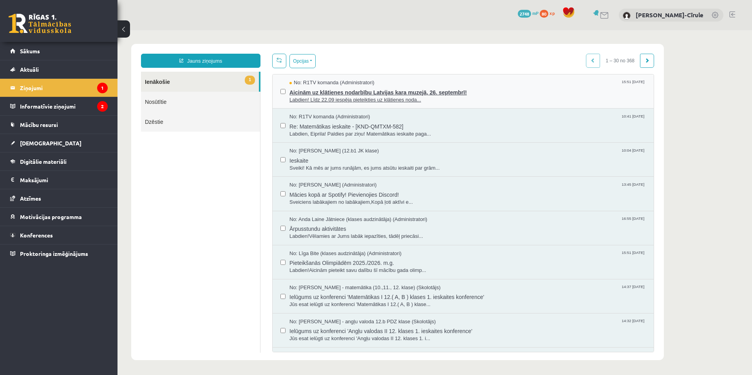
click at [299, 94] on span "Aicinām uz klātienes nodarbību Latvijas kara muzejā, 26. septembrī!" at bounding box center [467, 92] width 356 height 10
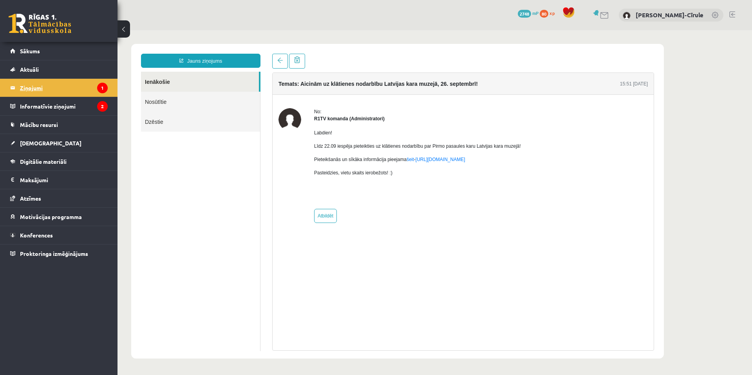
click at [74, 87] on legend "Ziņojumi 1" at bounding box center [64, 88] width 88 height 18
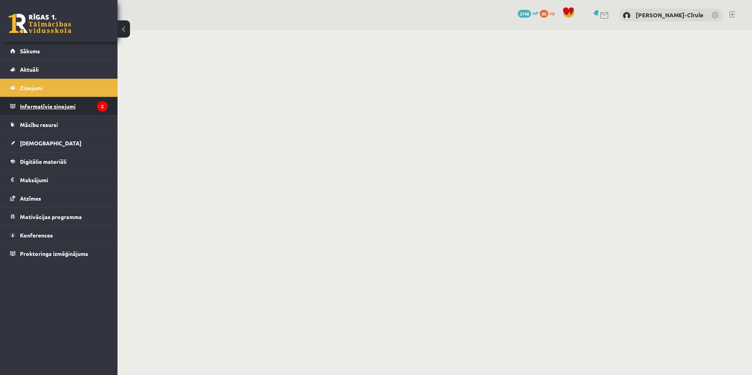
click at [67, 108] on legend "Informatīvie ziņojumi 2" at bounding box center [64, 106] width 88 height 18
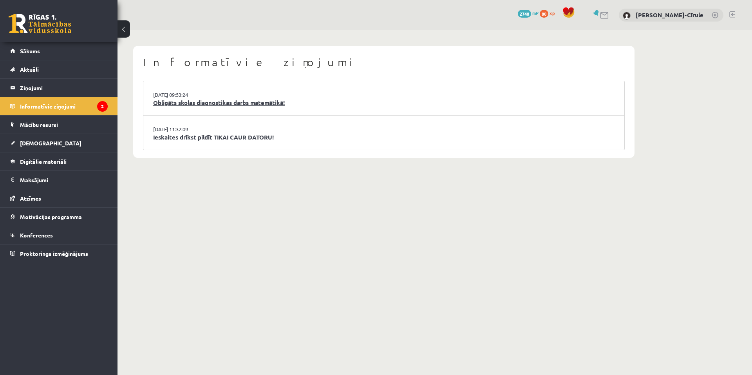
click at [235, 105] on link "Obligāts skolas diagnostikas darbs matemātikā!" at bounding box center [383, 102] width 461 height 9
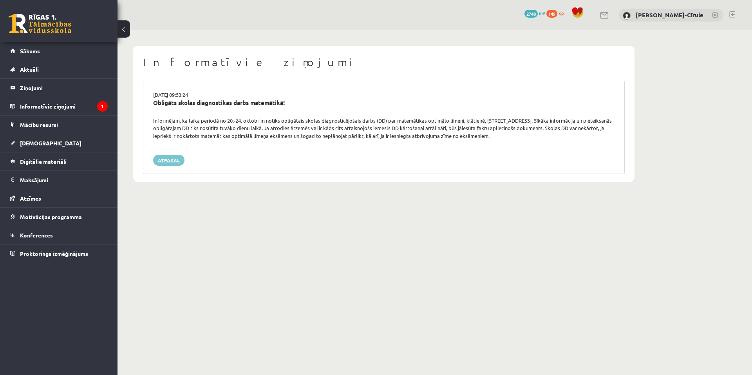
click at [172, 157] on link "Atpakaļ" at bounding box center [168, 160] width 31 height 11
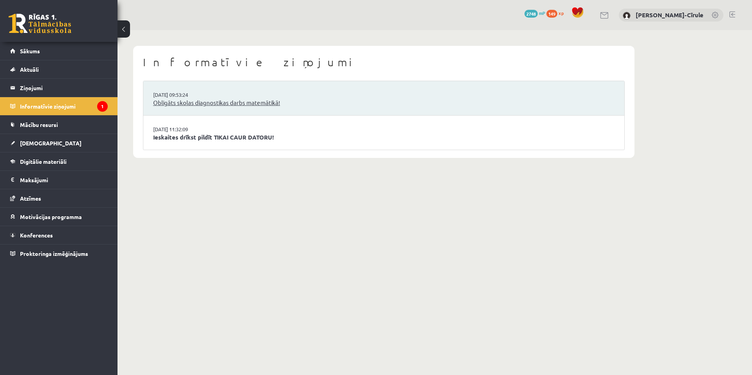
click at [176, 102] on link "Obligāts skolas diagnostikas darbs matemātikā!" at bounding box center [383, 102] width 461 height 9
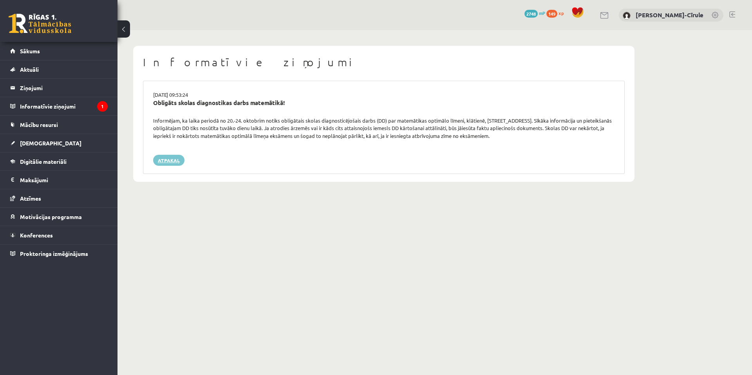
click at [165, 163] on link "Atpakaļ" at bounding box center [168, 160] width 31 height 11
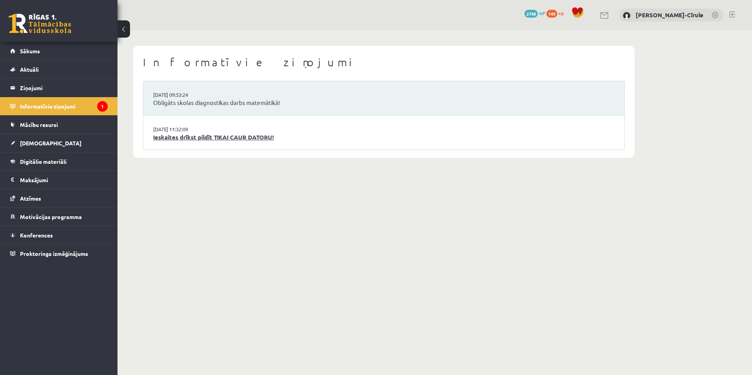
click at [260, 137] on link "Ieskaites drīkst pildīt TIKAI CAUR DATORU!" at bounding box center [383, 137] width 461 height 9
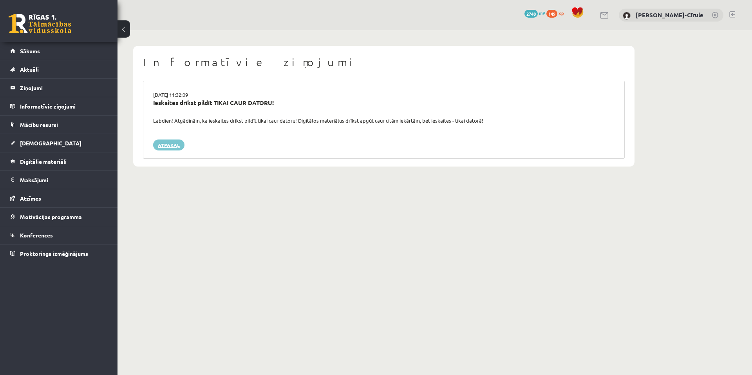
click at [170, 146] on link "Atpakaļ" at bounding box center [168, 144] width 31 height 11
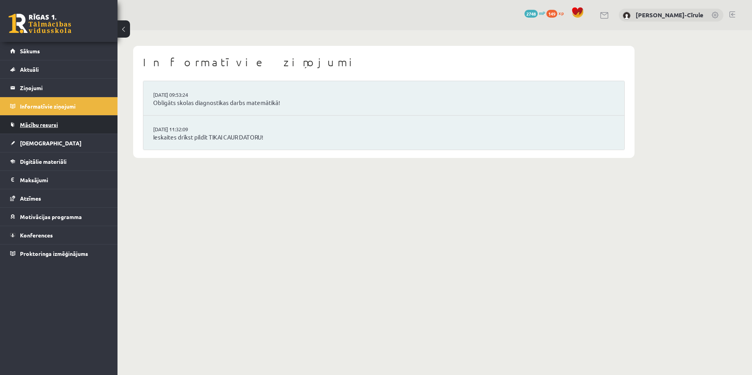
click at [41, 132] on link "Mācību resursi" at bounding box center [58, 124] width 97 height 18
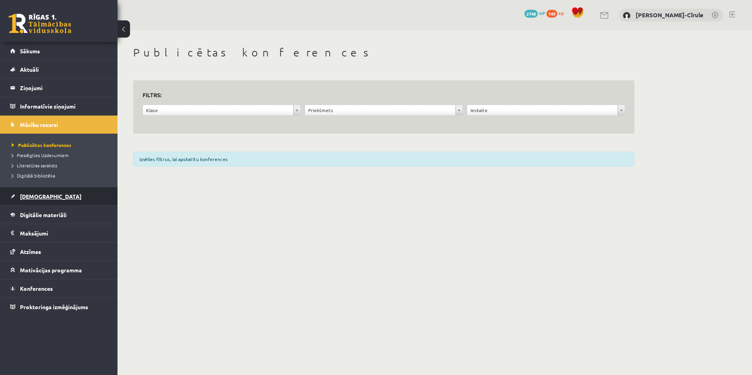
click at [37, 197] on span "[DEMOGRAPHIC_DATA]" at bounding box center [50, 196] width 61 height 7
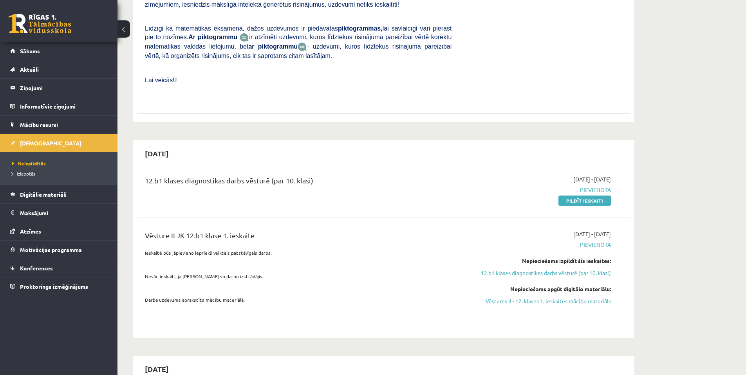
scroll to position [274, 0]
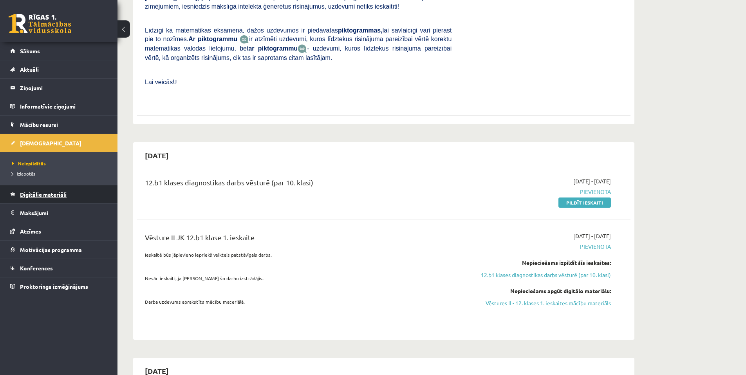
click at [48, 196] on span "Digitālie materiāli" at bounding box center [43, 194] width 47 height 7
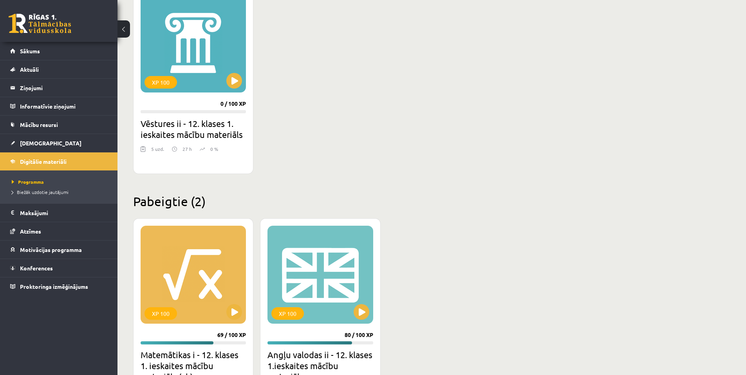
scroll to position [744, 0]
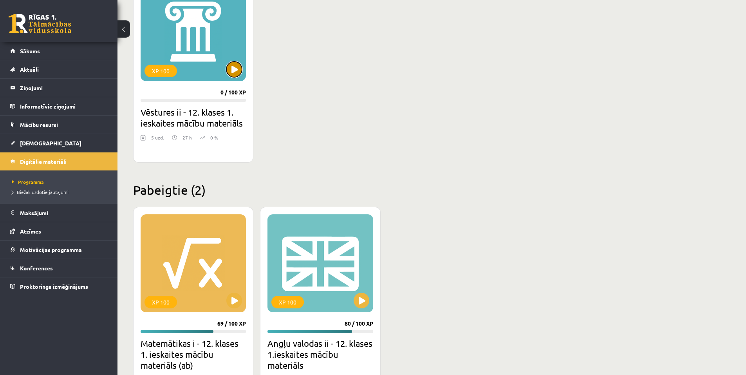
click at [236, 76] on button at bounding box center [234, 69] width 16 height 16
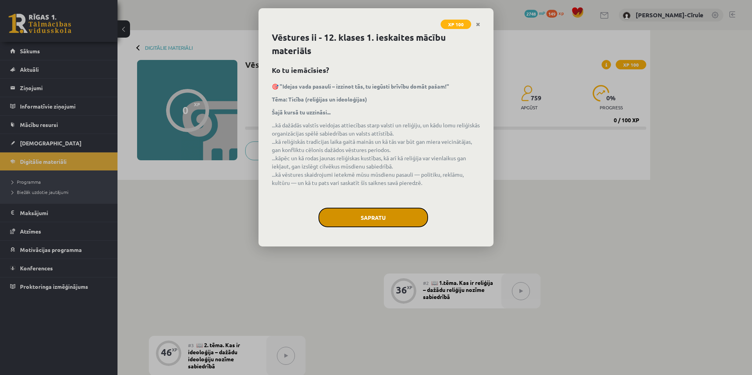
click at [363, 218] on button "Sapratu" at bounding box center [373, 217] width 110 height 20
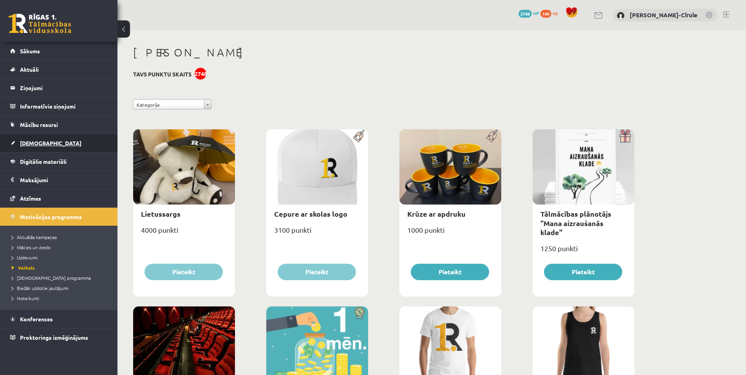
click at [44, 144] on link "[DEMOGRAPHIC_DATA]" at bounding box center [58, 143] width 97 height 18
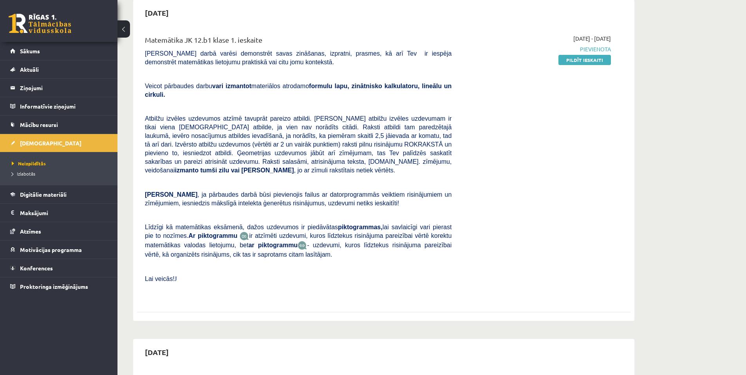
scroll to position [78, 0]
